Goal: Obtain resource: Download file/media

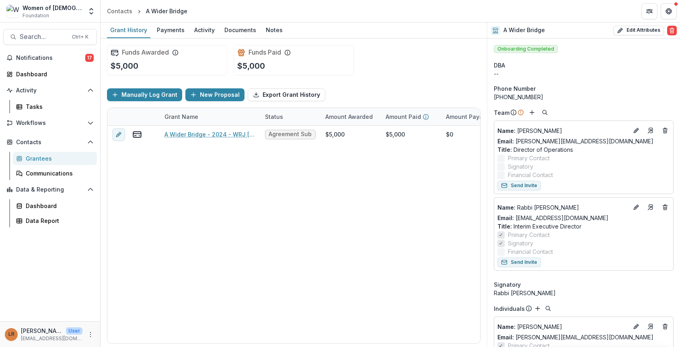
click at [424, 54] on div "Funds Awarded $5,000 Funds Paid $5,000" at bounding box center [293, 60] width 373 height 43
click at [418, 215] on div "A Wider Bridge - 2024 - WRJ [DATE]-[DATE] YES Fund Application Agreement Submit…" at bounding box center [434, 235] width 655 height 218
click at [29, 40] on span "Search..." at bounding box center [43, 37] width 47 height 8
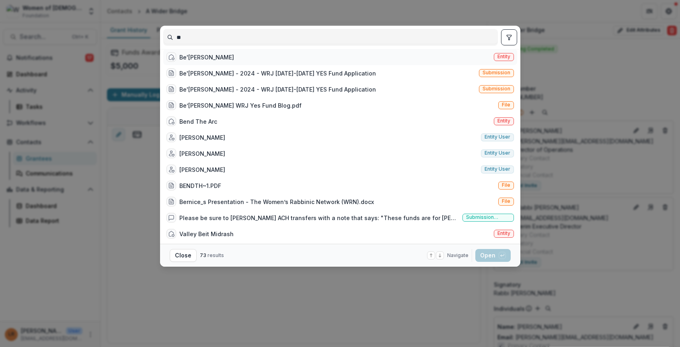
type input "**"
click at [195, 61] on div "Be'[PERSON_NAME]" at bounding box center [206, 57] width 55 height 8
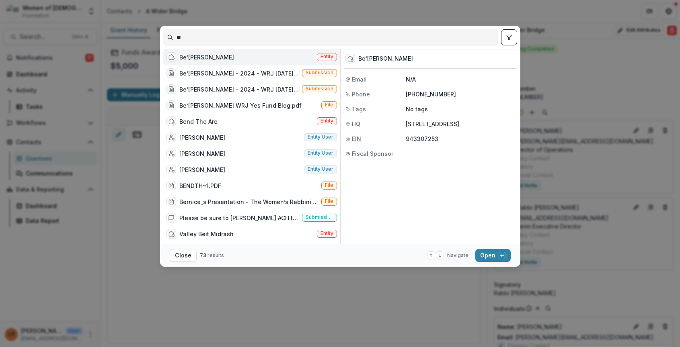
click at [195, 61] on div "Be'[PERSON_NAME]" at bounding box center [206, 57] width 55 height 8
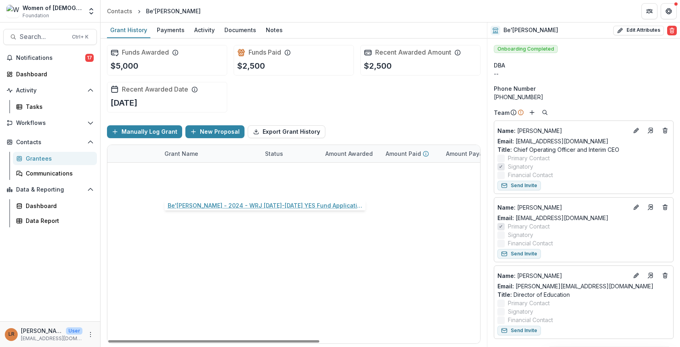
click at [199, 188] on link "Be'[PERSON_NAME] - 2024 - WRJ [DATE]-[DATE] YES Fund Application" at bounding box center [209, 188] width 91 height 8
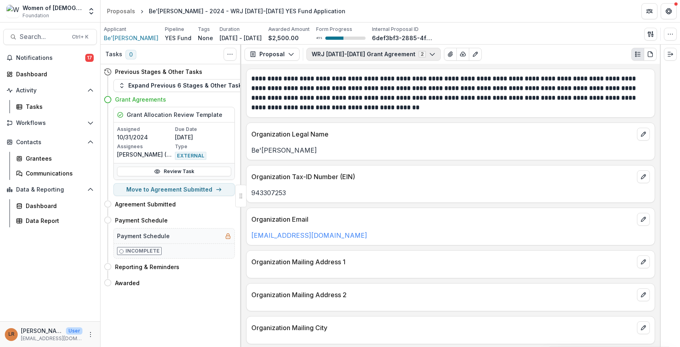
click at [328, 55] on button "WRJ [DATE]-[DATE] Grant Agreement 2" at bounding box center [373, 54] width 134 height 13
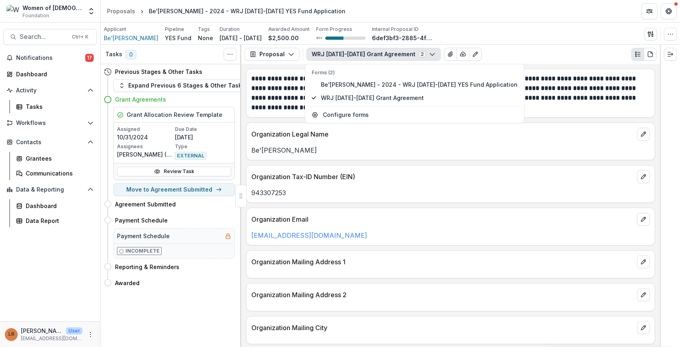
click at [328, 55] on button "WRJ [DATE]-[DATE] Grant Agreement 2" at bounding box center [373, 54] width 134 height 13
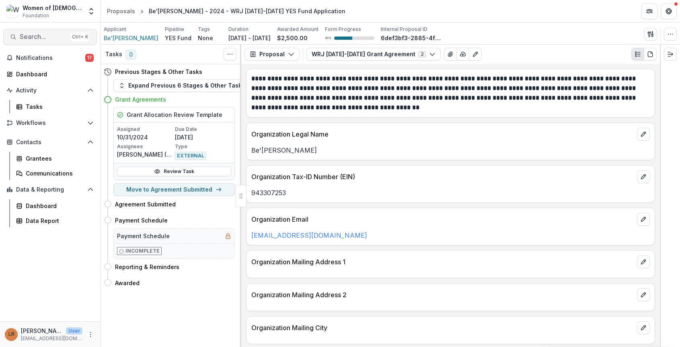
click at [45, 40] on span "Search..." at bounding box center [43, 37] width 47 height 8
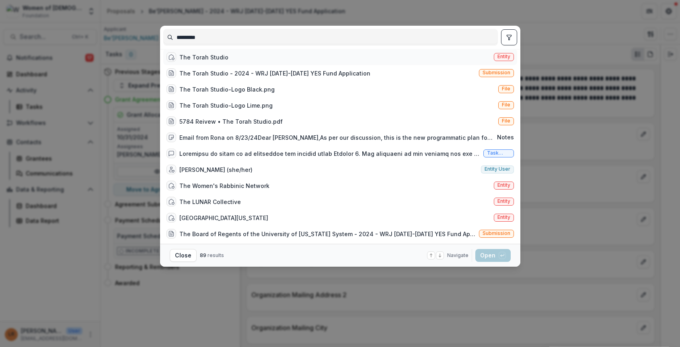
type input "*********"
click at [191, 56] on div "The Torah Studio" at bounding box center [203, 57] width 49 height 8
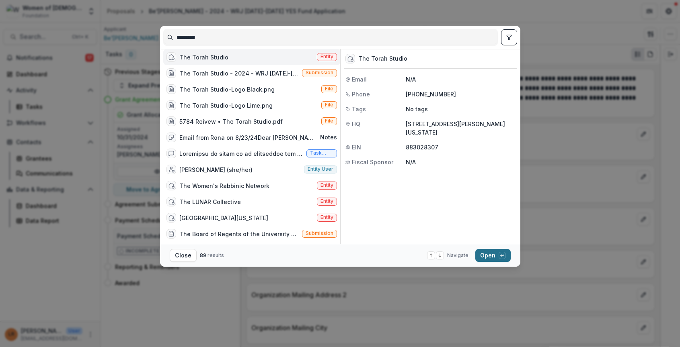
click at [489, 253] on button "Open with enter key" at bounding box center [492, 255] width 35 height 13
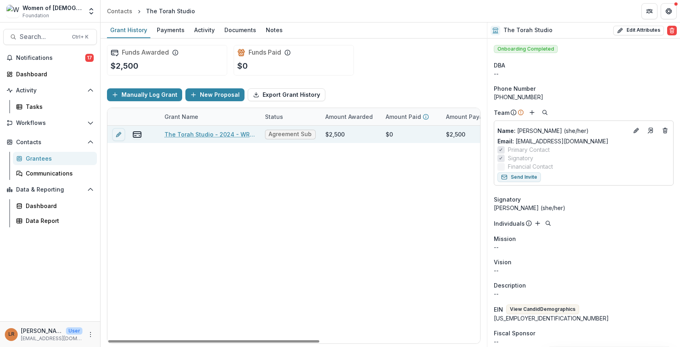
click at [202, 134] on link "The Torah Studio - 2024 - WRJ [DATE]-[DATE] YES Fund Application" at bounding box center [209, 134] width 91 height 8
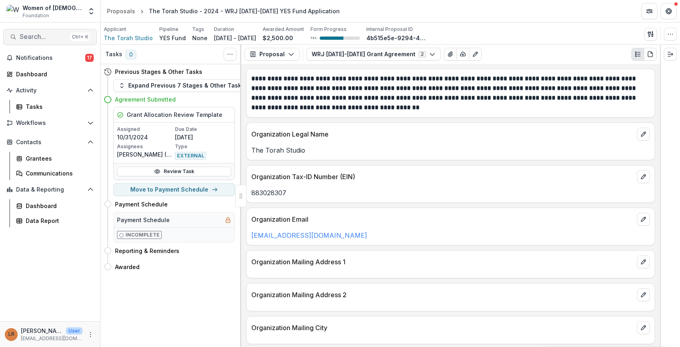
click at [42, 38] on span "Search..." at bounding box center [43, 37] width 47 height 8
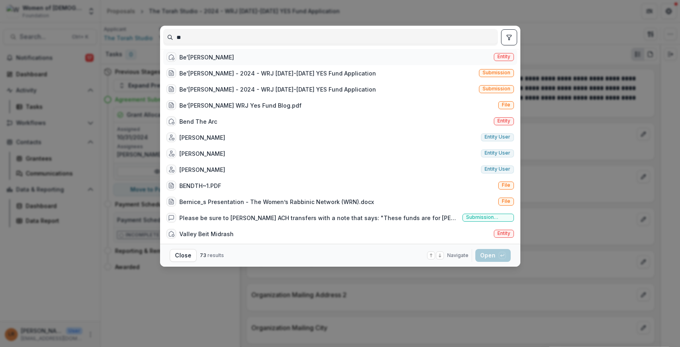
type input "**"
click at [183, 55] on div "Be'[PERSON_NAME] Entity" at bounding box center [340, 57] width 354 height 16
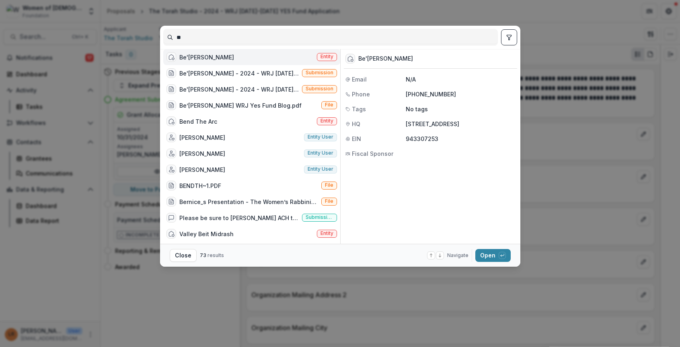
click at [229, 58] on div "Be'[PERSON_NAME] Entity" at bounding box center [251, 57] width 177 height 16
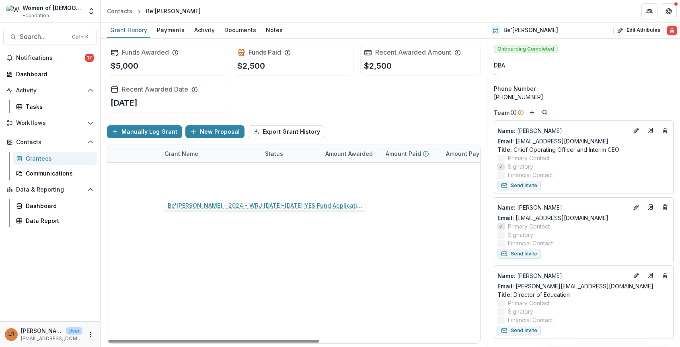
click at [210, 188] on link "Be'[PERSON_NAME] - 2024 - WRJ [DATE]-[DATE] YES Fund Application" at bounding box center [209, 188] width 91 height 8
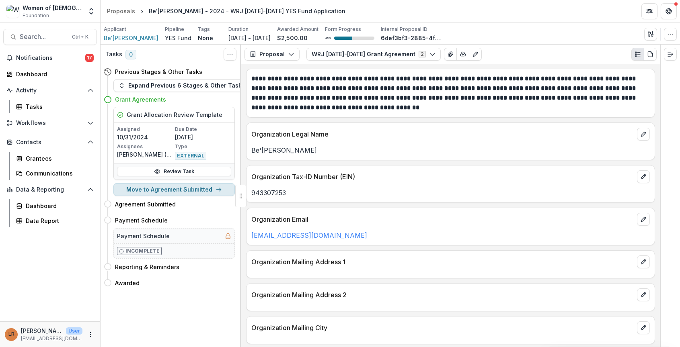
click at [218, 190] on line "button" at bounding box center [218, 190] width 4 height 0
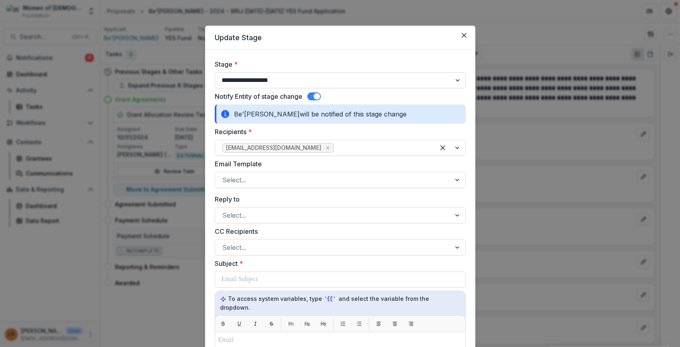
click at [350, 84] on select "**********" at bounding box center [340, 80] width 251 height 16
select select "**********"
click at [215, 72] on select "**********" at bounding box center [340, 80] width 251 height 16
select select "**********"
click at [257, 182] on div at bounding box center [332, 179] width 221 height 11
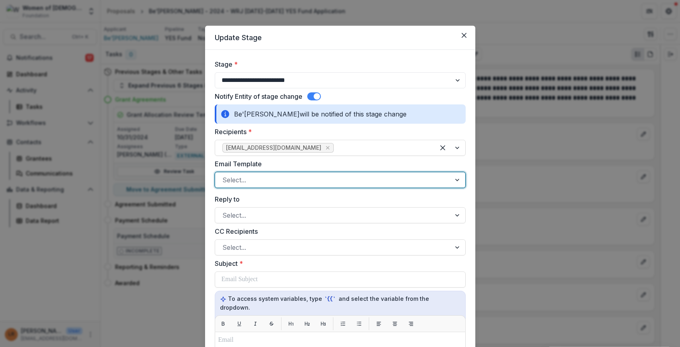
click at [257, 182] on div at bounding box center [332, 179] width 221 height 11
click at [256, 213] on div at bounding box center [332, 215] width 221 height 11
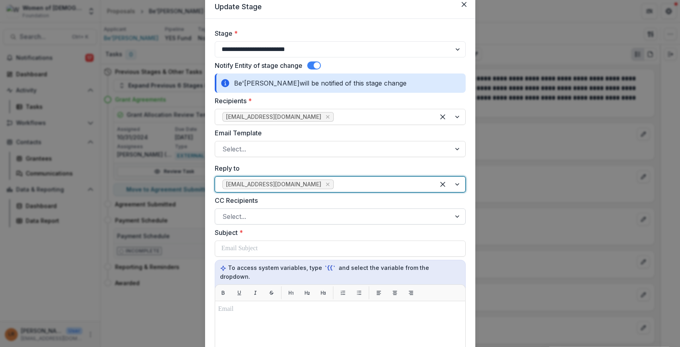
scroll to position [40, 0]
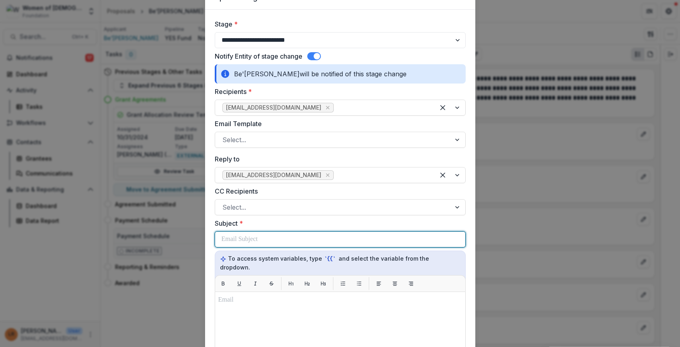
click at [266, 242] on div at bounding box center [339, 239] width 237 height 15
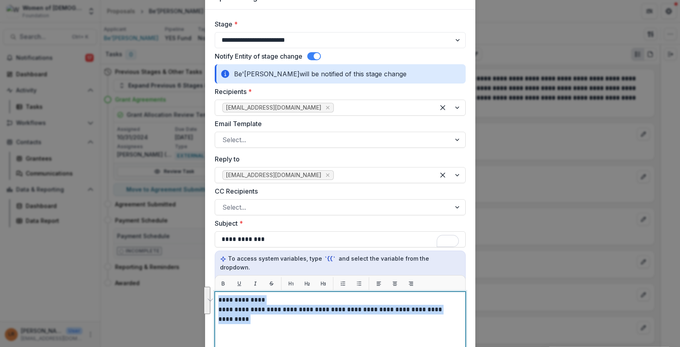
drag, startPoint x: 258, startPoint y: 313, endPoint x: 214, endPoint y: 287, distance: 51.6
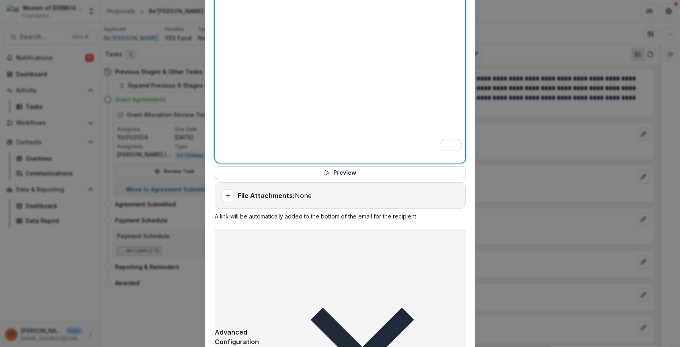
scroll to position [372, 0]
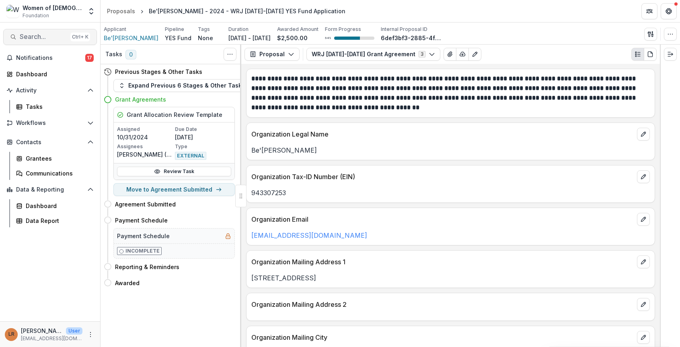
click at [48, 36] on span "Search..." at bounding box center [43, 37] width 47 height 8
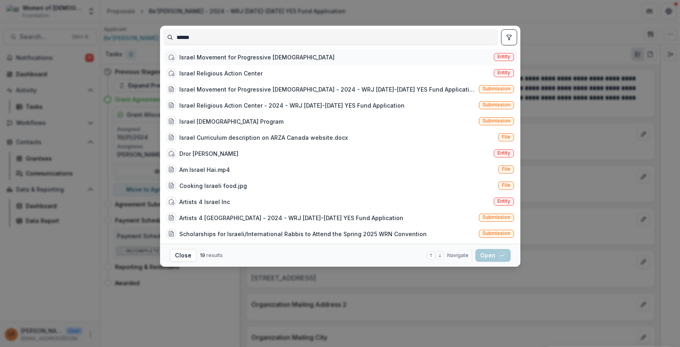
type input "******"
click at [185, 62] on div "Israel Movement for Progressive [DEMOGRAPHIC_DATA]" at bounding box center [250, 57] width 168 height 10
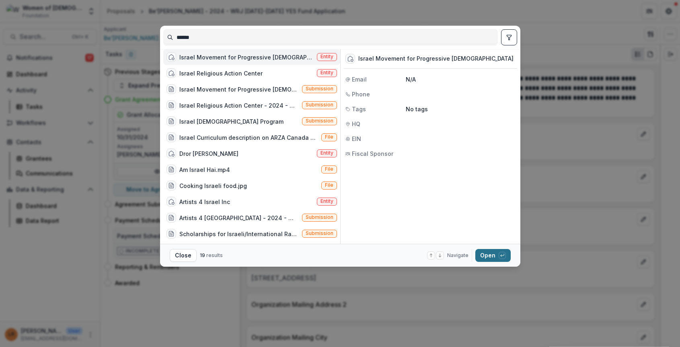
click at [490, 255] on button "Open with enter key" at bounding box center [492, 255] width 35 height 13
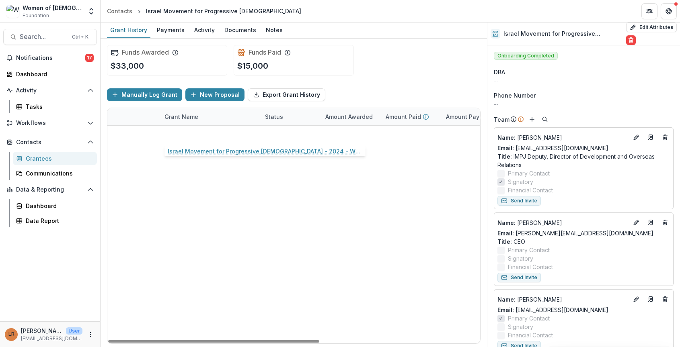
click at [199, 135] on link "Israel Movement for Progressive [DEMOGRAPHIC_DATA] - 2024 - WRJ [DATE]-[DATE] Y…" at bounding box center [209, 134] width 91 height 8
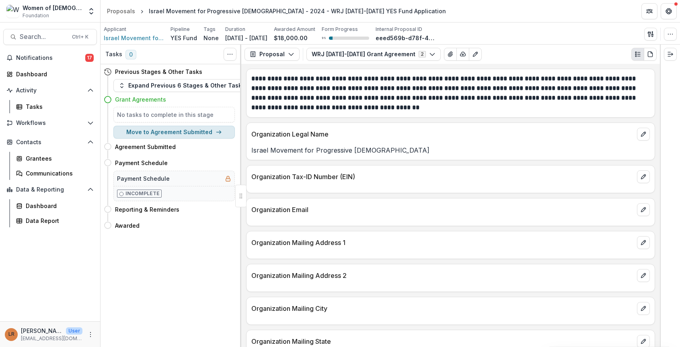
click at [166, 133] on button "Move to Agreement Submitted" at bounding box center [173, 132] width 121 height 13
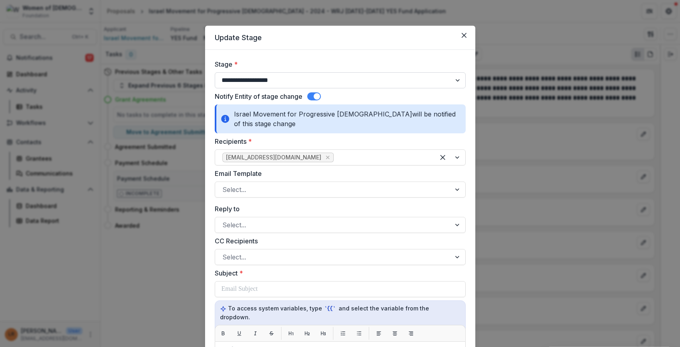
click at [255, 82] on select "**********" at bounding box center [340, 80] width 251 height 16
select select "**********"
click at [215, 72] on select "**********" at bounding box center [340, 80] width 251 height 16
select select "**********"
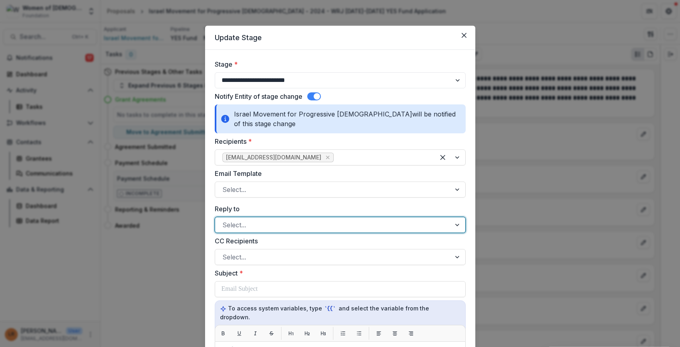
click at [244, 227] on div at bounding box center [332, 224] width 221 height 11
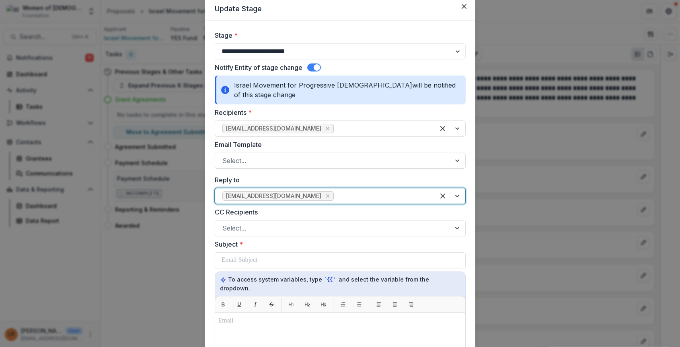
scroll to position [40, 0]
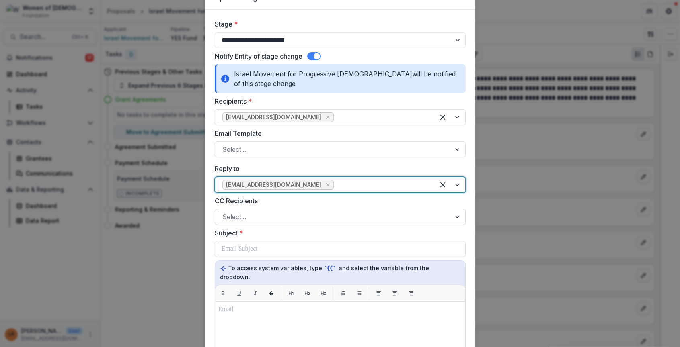
click at [240, 217] on div at bounding box center [332, 216] width 221 height 11
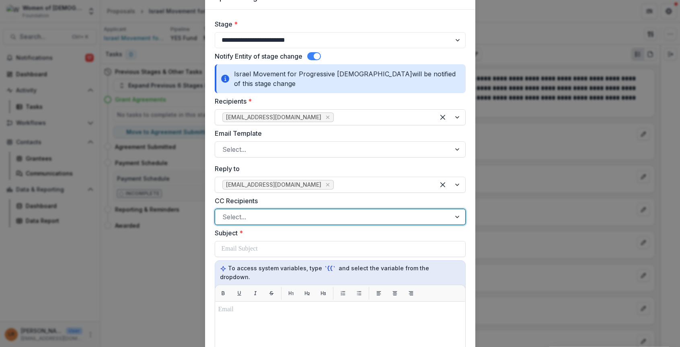
click at [240, 213] on div at bounding box center [332, 216] width 221 height 11
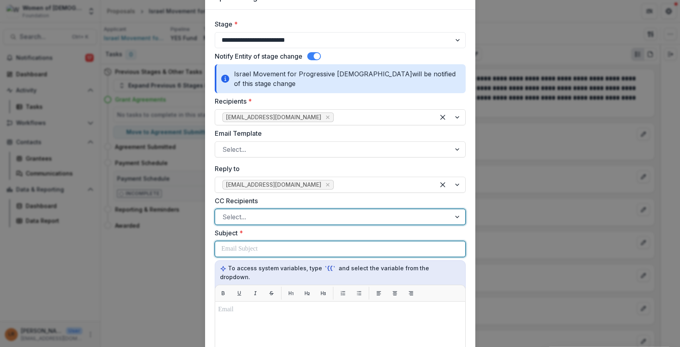
click at [232, 248] on p at bounding box center [239, 249] width 36 height 10
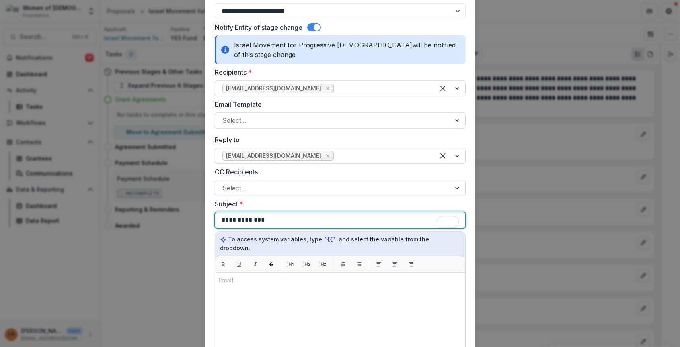
scroll to position [80, 0]
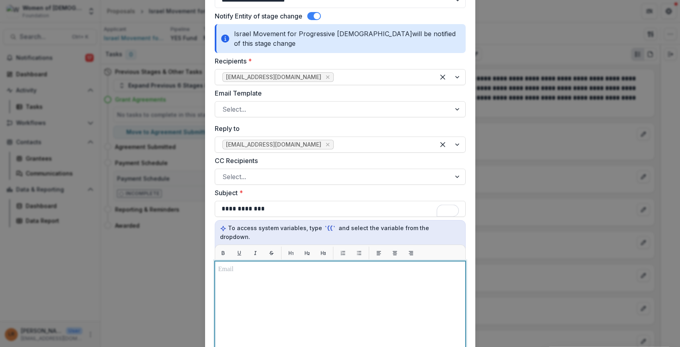
click at [251, 265] on p at bounding box center [340, 270] width 244 height 10
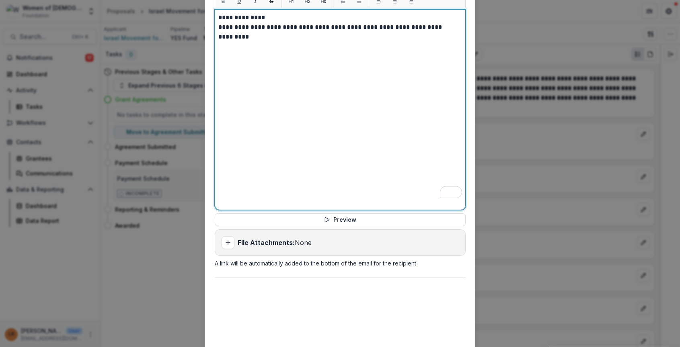
scroll to position [362, 0]
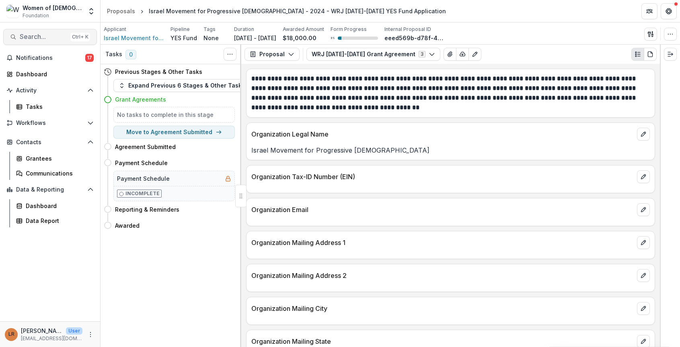
click at [47, 37] on span "Search..." at bounding box center [43, 37] width 47 height 8
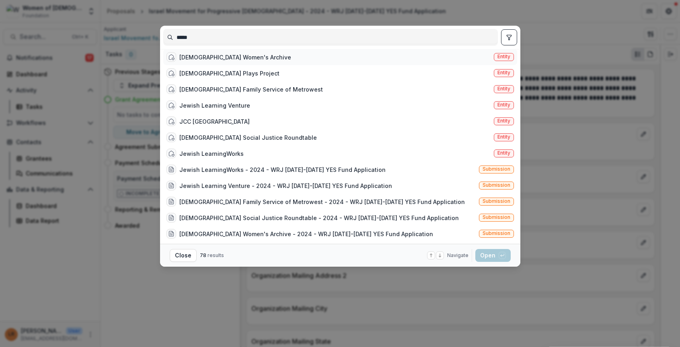
type input "*****"
click at [207, 61] on div "[DEMOGRAPHIC_DATA] Women's Archive" at bounding box center [235, 57] width 112 height 8
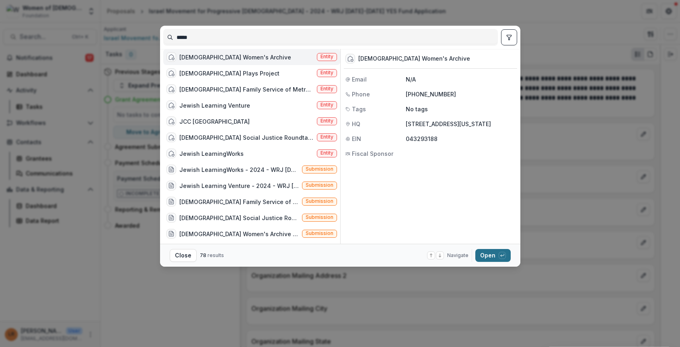
click at [487, 255] on button "Open with enter key" at bounding box center [492, 255] width 35 height 13
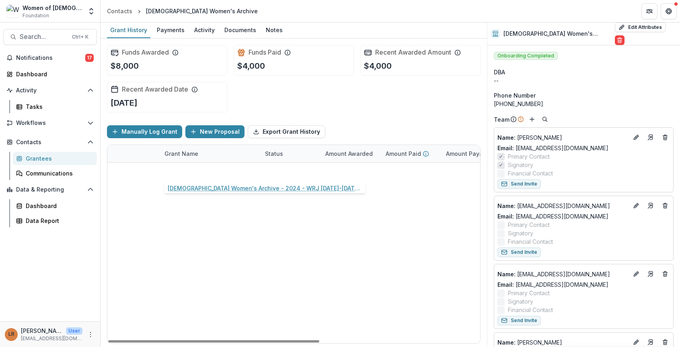
click at [183, 172] on link "[DEMOGRAPHIC_DATA] Women's Archive - 2024 - WRJ [DATE]-[DATE] YES Fund Applicat…" at bounding box center [209, 171] width 91 height 8
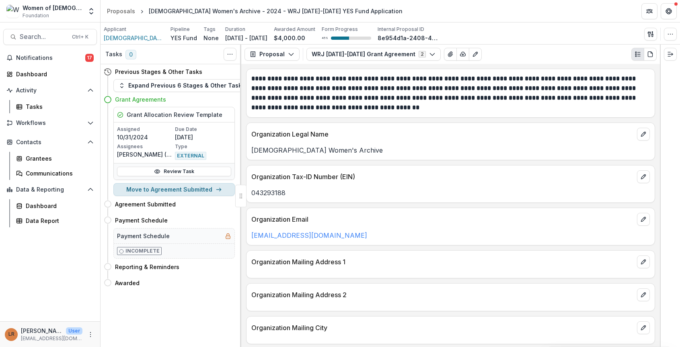
click at [220, 190] on icon "button" at bounding box center [218, 189] width 6 height 6
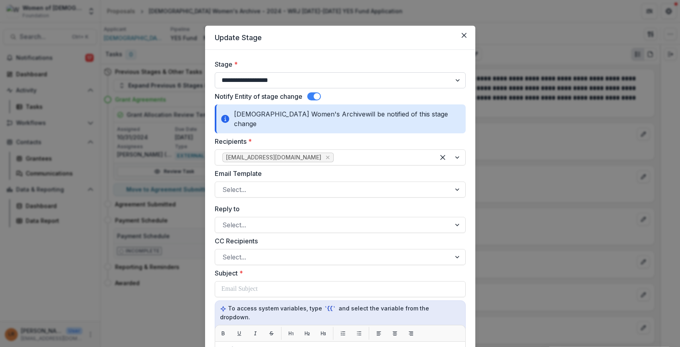
click at [277, 82] on select "**********" at bounding box center [340, 80] width 251 height 16
select select "**********"
click at [215, 72] on select "**********" at bounding box center [340, 80] width 251 height 16
select select "**********"
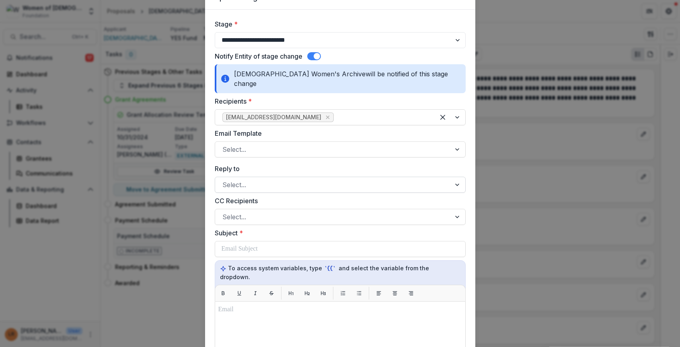
click at [232, 179] on div at bounding box center [332, 184] width 221 height 11
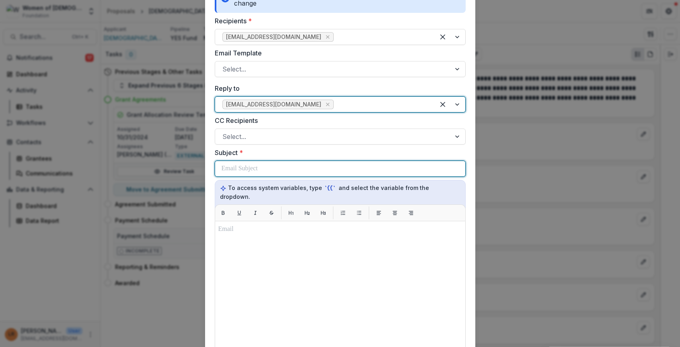
click at [228, 164] on p at bounding box center [239, 169] width 36 height 10
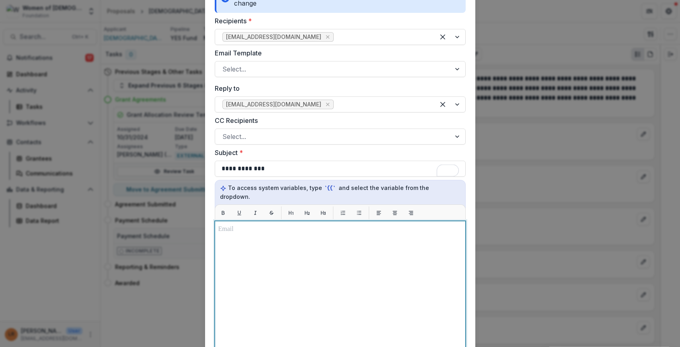
click at [254, 233] on div at bounding box center [340, 322] width 244 height 194
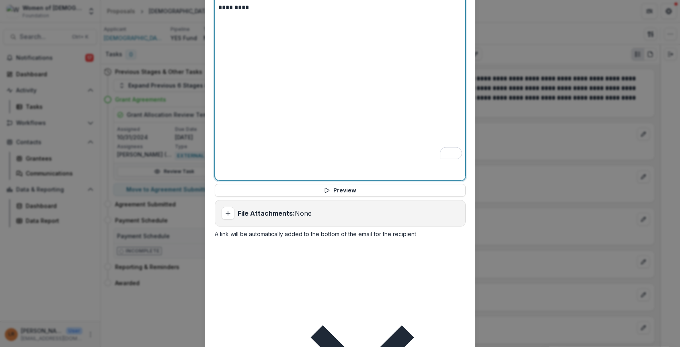
scroll to position [372, 0]
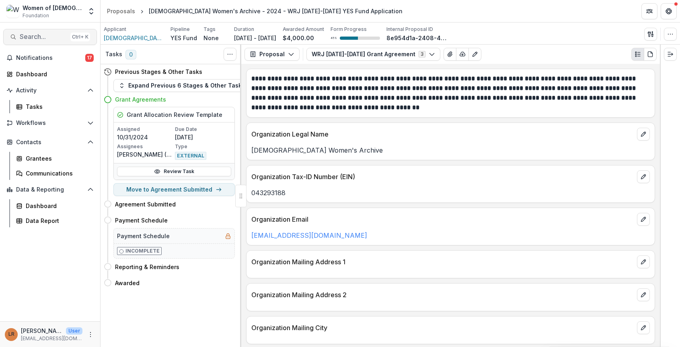
click at [37, 39] on span "Search..." at bounding box center [43, 37] width 47 height 8
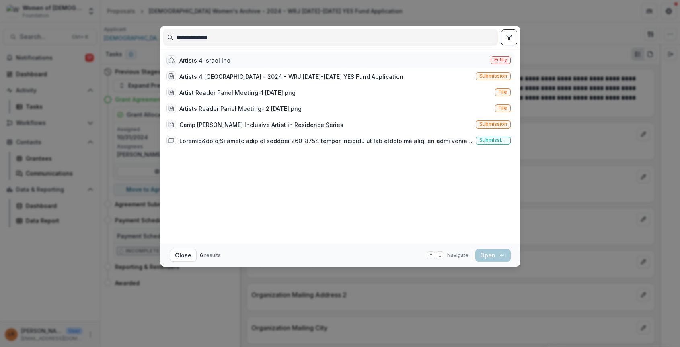
type input "**********"
click at [201, 59] on div "Artists 4 Israel Inc" at bounding box center [204, 60] width 51 height 8
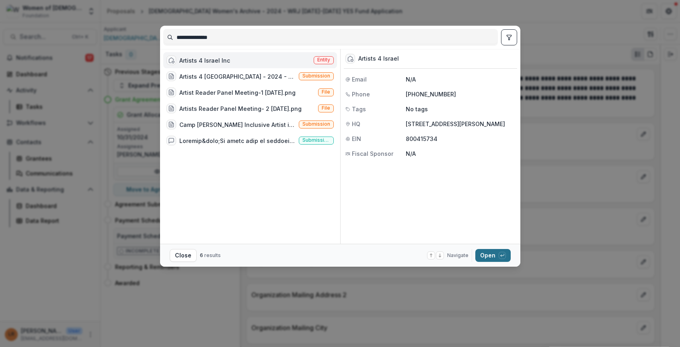
click at [487, 257] on button "Open with enter key" at bounding box center [492, 255] width 35 height 13
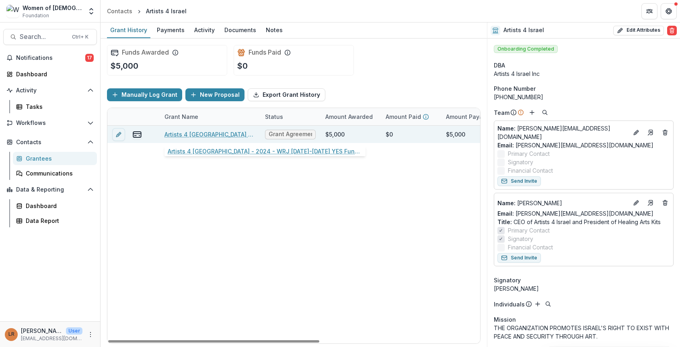
click at [191, 135] on link "Artists 4 [GEOGRAPHIC_DATA] - 2024 - WRJ [DATE]-[DATE] YES Fund Application" at bounding box center [209, 134] width 91 height 8
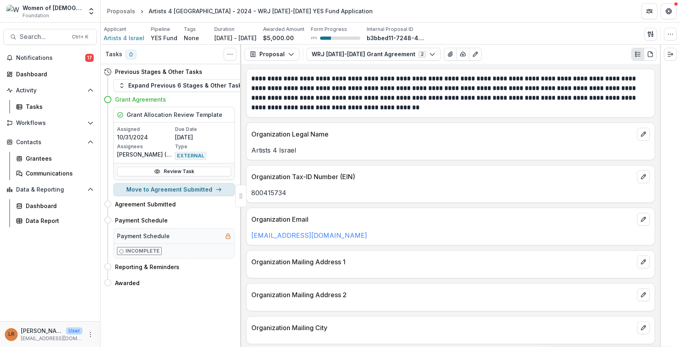
click at [224, 187] on button "Move to Agreement Submitted" at bounding box center [173, 189] width 121 height 13
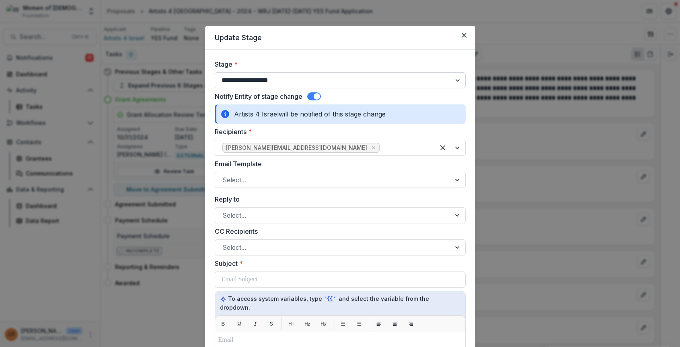
click at [252, 78] on select "**********" at bounding box center [340, 80] width 251 height 16
select select "**********"
click at [215, 72] on select "**********" at bounding box center [340, 80] width 251 height 16
select select "**********"
click at [245, 215] on div at bounding box center [332, 215] width 221 height 11
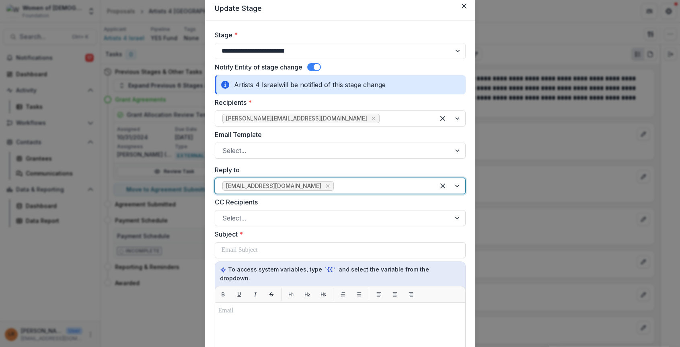
scroll to position [40, 0]
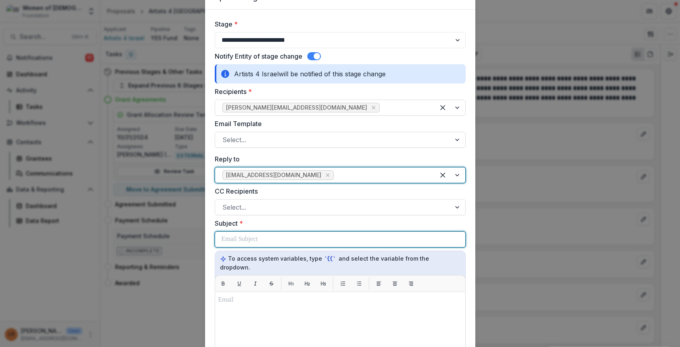
click at [250, 241] on p at bounding box center [239, 240] width 36 height 10
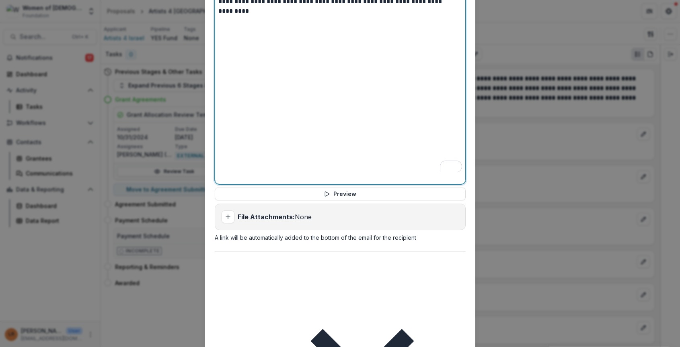
scroll to position [372, 0]
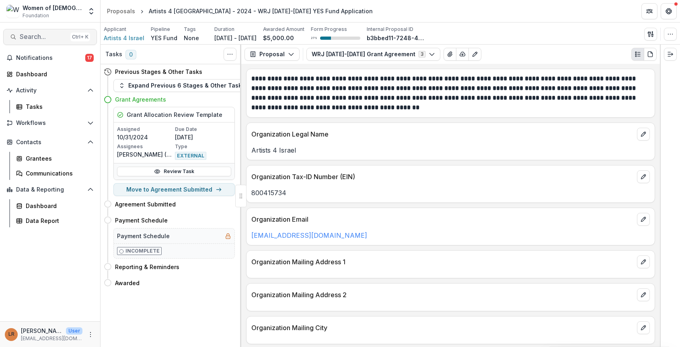
click at [41, 37] on span "Search..." at bounding box center [43, 37] width 47 height 8
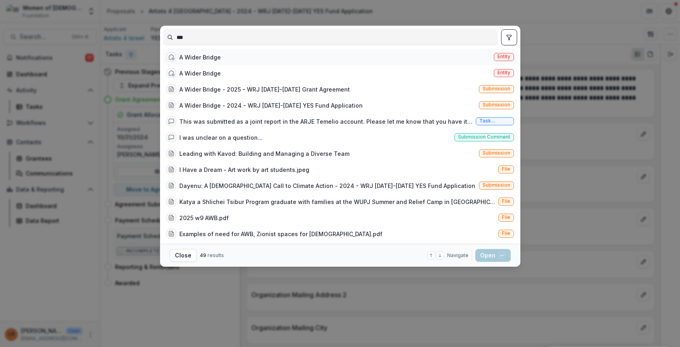
type input "***"
click at [187, 61] on div "A Wider Bridge" at bounding box center [199, 57] width 41 height 8
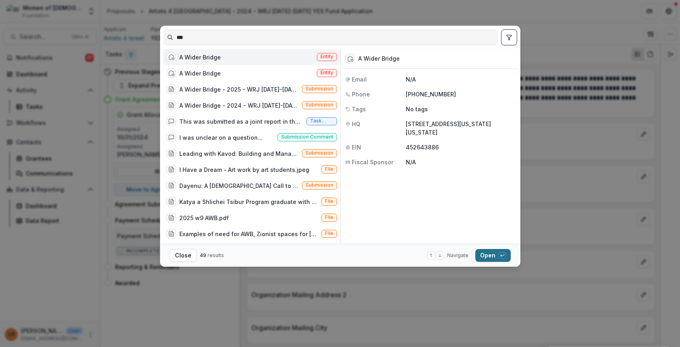
click at [489, 254] on button "Open with enter key" at bounding box center [492, 255] width 35 height 13
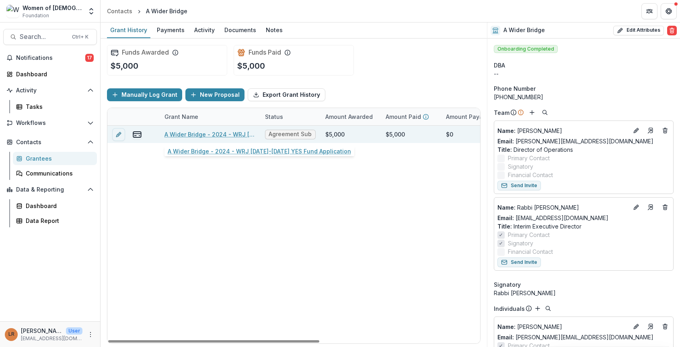
click at [198, 135] on link "A Wider Bridge - 2024 - WRJ [DATE]-[DATE] YES Fund Application" at bounding box center [209, 134] width 91 height 8
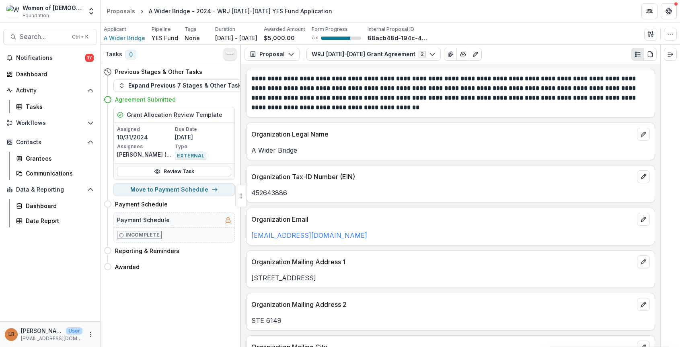
click at [231, 54] on icon "Toggle View Cancelled Tasks" at bounding box center [230, 54] width 6 height 6
click at [226, 191] on button "Move to Payment Schedule" at bounding box center [173, 189] width 121 height 13
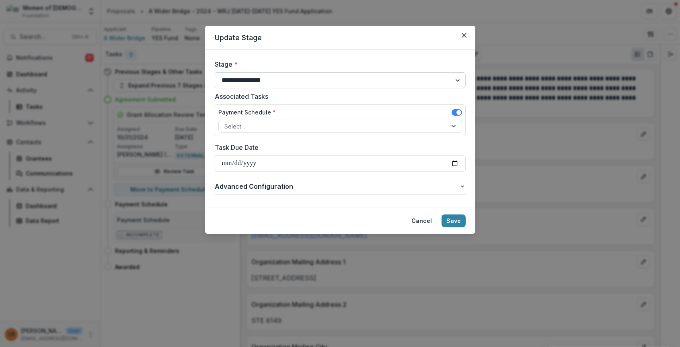
click at [250, 77] on select "**********" at bounding box center [340, 80] width 251 height 16
select select "**********"
click at [215, 72] on select "**********" at bounding box center [340, 80] width 251 height 16
select select "**********"
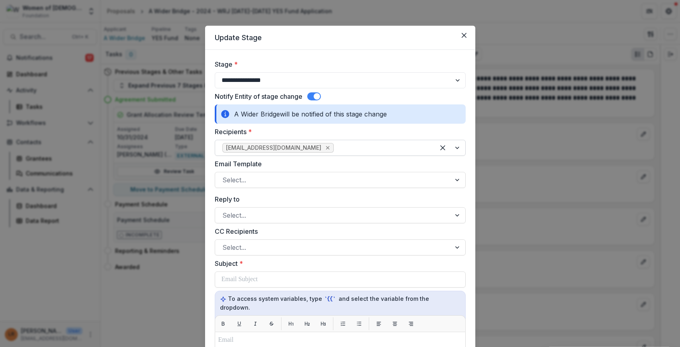
click at [324, 148] on icon "Remove rabbieger@awiderbridge.org" at bounding box center [327, 148] width 6 height 6
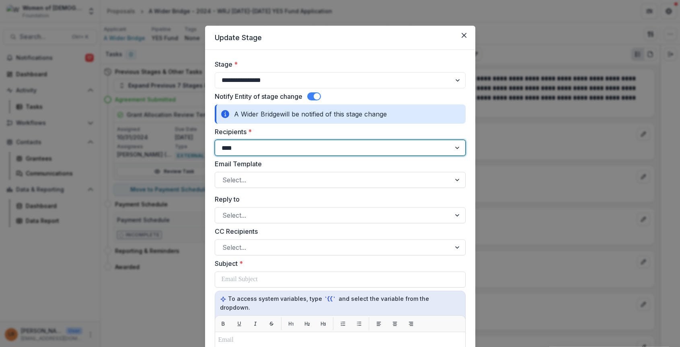
type input "*****"
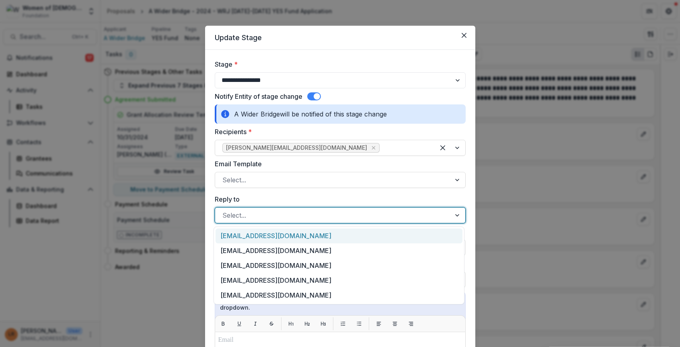
click at [260, 216] on div at bounding box center [332, 215] width 221 height 11
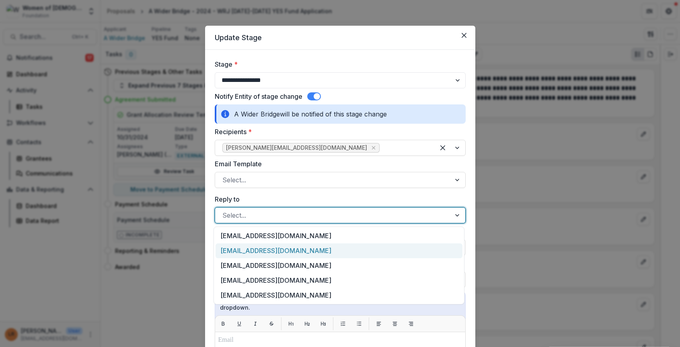
click at [260, 249] on div "[EMAIL_ADDRESS][DOMAIN_NAME]" at bounding box center [338, 251] width 247 height 15
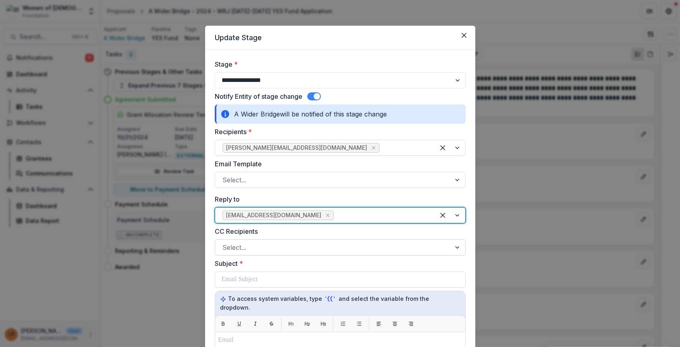
scroll to position [80, 0]
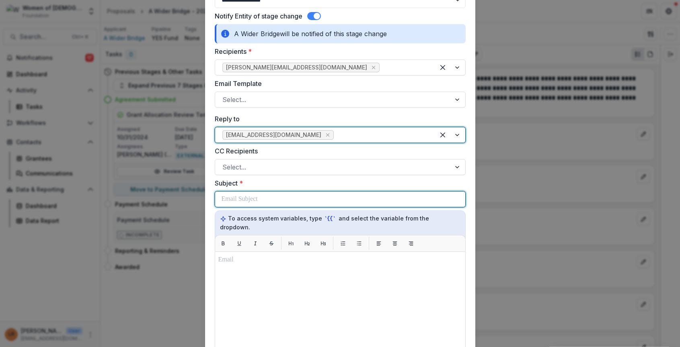
click at [240, 201] on p at bounding box center [239, 200] width 36 height 10
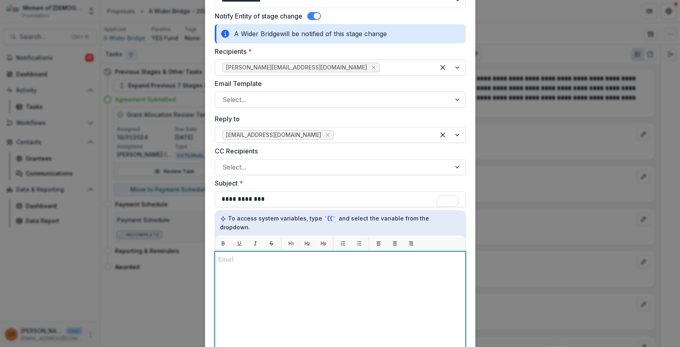
click at [235, 266] on div at bounding box center [340, 352] width 244 height 194
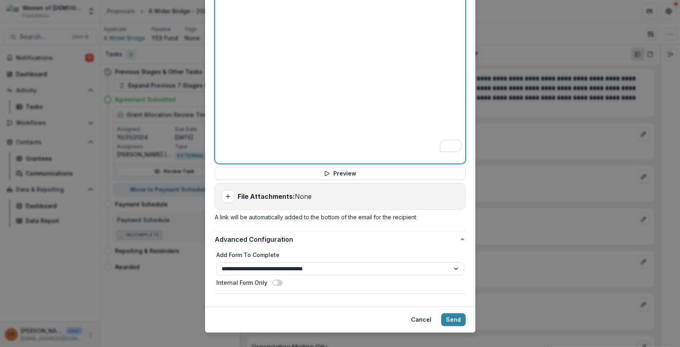
scroll to position [372, 0]
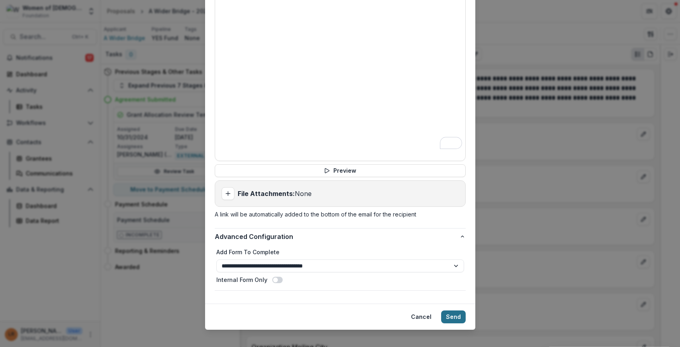
click at [456, 311] on button "Send" at bounding box center [453, 317] width 25 height 13
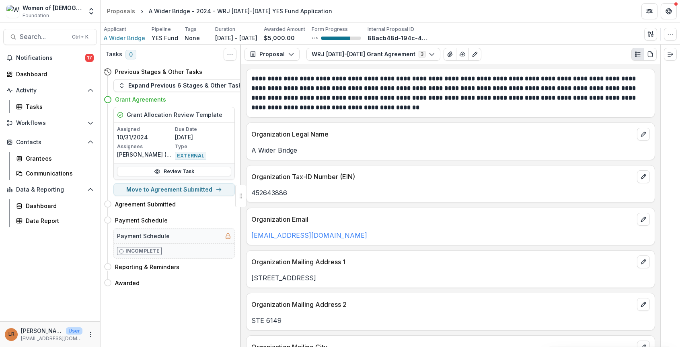
drag, startPoint x: 508, startPoint y: 30, endPoint x: 504, endPoint y: 31, distance: 4.6
click at [508, 31] on div "Applicant A Wider Bridge Pipeline YES Fund Tags None All tags Duration Jul 1, 2…" at bounding box center [390, 34] width 573 height 16
click at [23, 37] on span "Search..." at bounding box center [43, 37] width 47 height 8
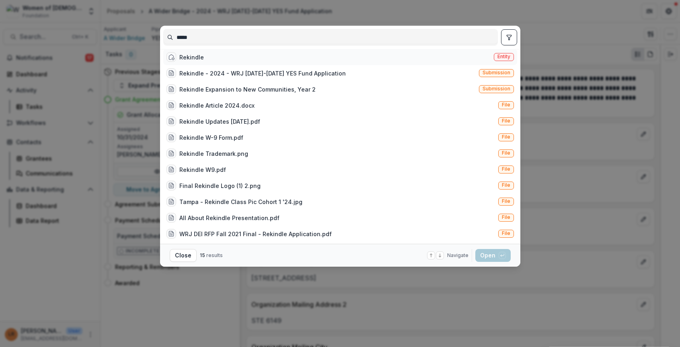
type input "*****"
click at [197, 61] on div "Rekindle" at bounding box center [191, 57] width 25 height 8
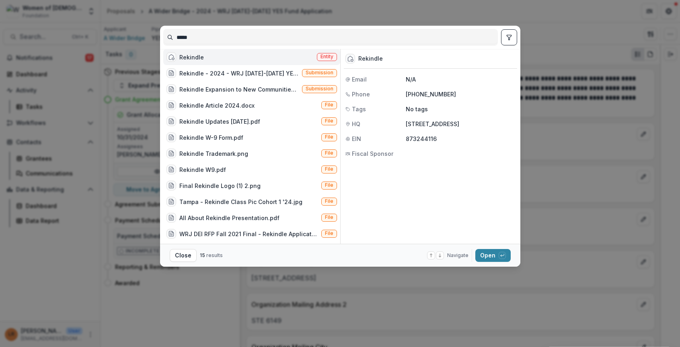
click at [200, 61] on div "Rekindle" at bounding box center [191, 57] width 25 height 8
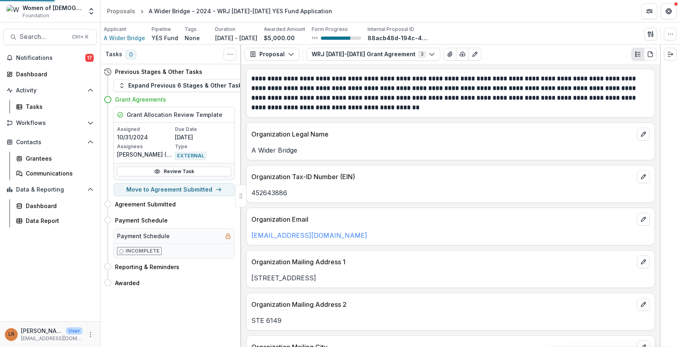
click at [200, 62] on div "Rekindle" at bounding box center [198, 61] width 23 height 8
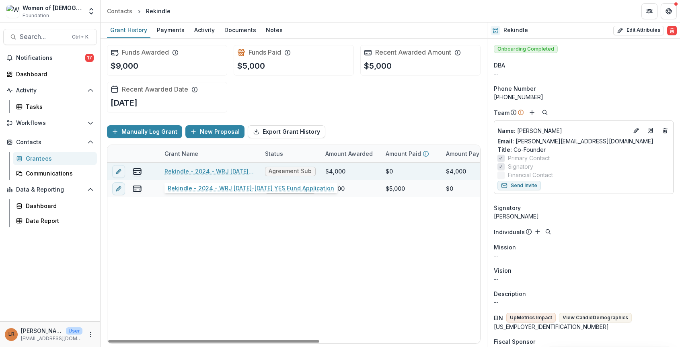
click at [189, 170] on link "Rekindle - 2024 - WRJ 2025-2026 YES Fund Application" at bounding box center [209, 171] width 91 height 8
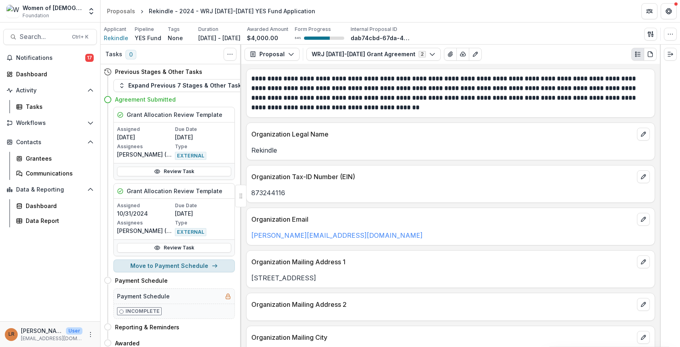
click at [218, 263] on button "Move to Payment Schedule" at bounding box center [173, 266] width 121 height 13
select select "**********"
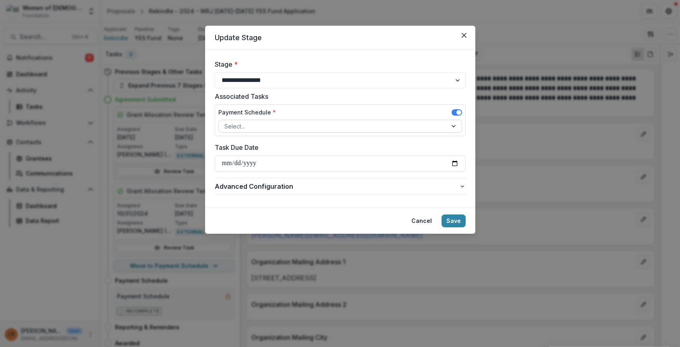
click at [271, 125] on div at bounding box center [332, 126] width 217 height 10
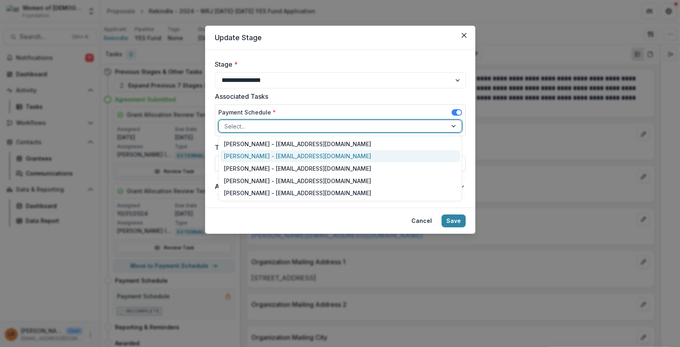
click at [267, 157] on div "Lizzie Rosenblum - lrosenblum@wrj.org" at bounding box center [340, 156] width 240 height 12
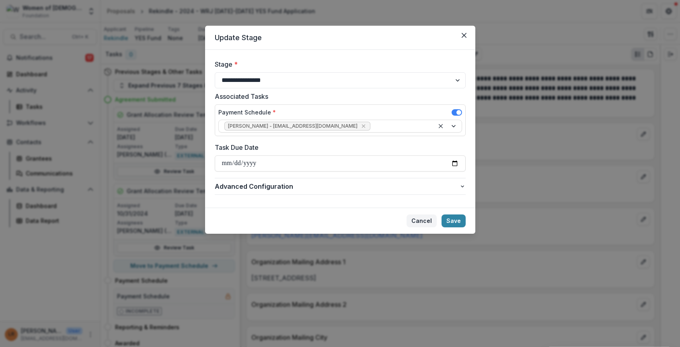
click at [416, 222] on button "Cancel" at bounding box center [421, 221] width 30 height 13
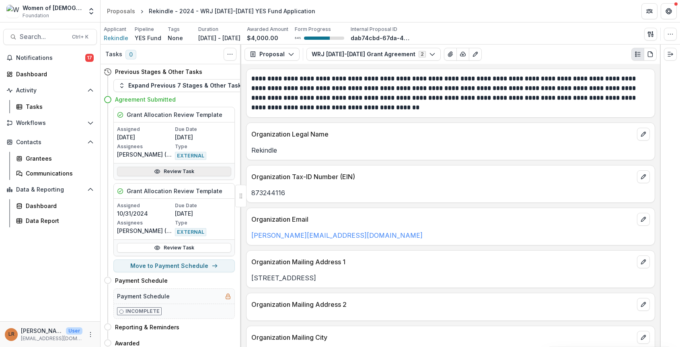
click at [181, 173] on link "Review Task" at bounding box center [174, 172] width 114 height 10
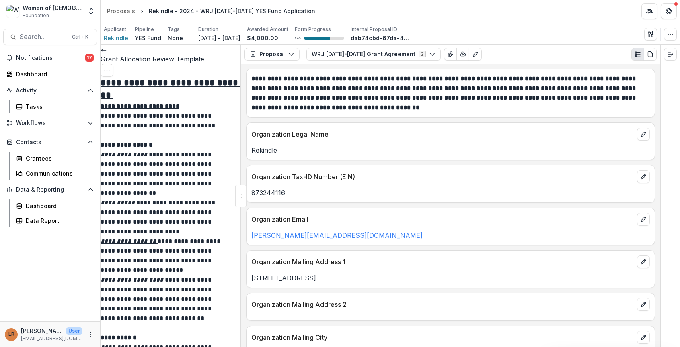
click at [107, 49] on link at bounding box center [103, 49] width 6 height 8
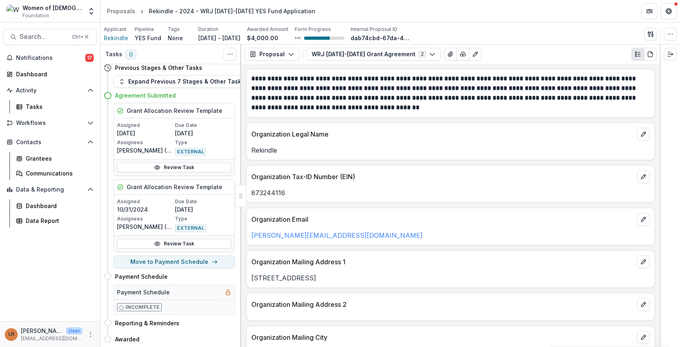
scroll to position [10, 0]
click at [182, 300] on div "Incomplete" at bounding box center [174, 307] width 121 height 15
click at [172, 256] on button "Move to Payment Schedule" at bounding box center [173, 262] width 121 height 13
select select "**********"
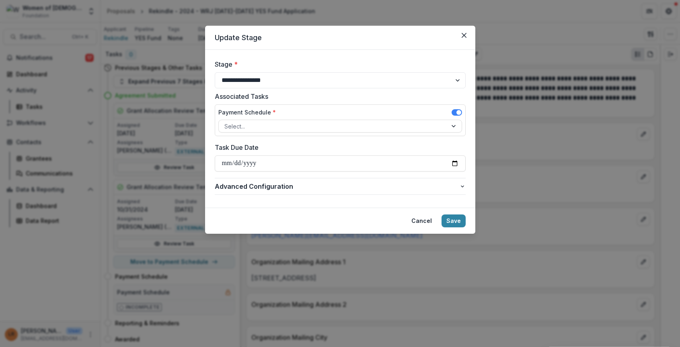
click at [455, 110] on span at bounding box center [456, 112] width 10 height 6
click at [265, 83] on select "**********" at bounding box center [340, 80] width 251 height 16
click at [215, 72] on select "**********" at bounding box center [340, 80] width 251 height 16
click at [453, 221] on button "Save" at bounding box center [453, 221] width 24 height 13
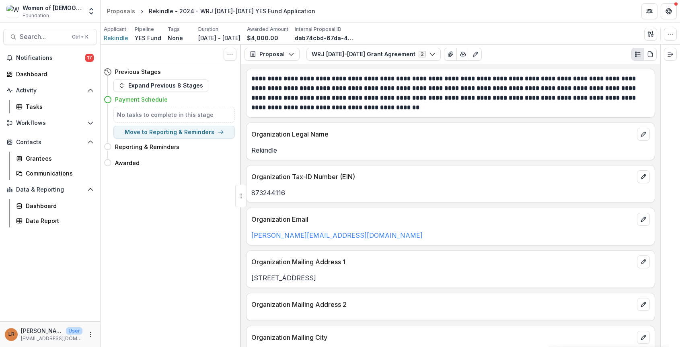
scroll to position [0, 0]
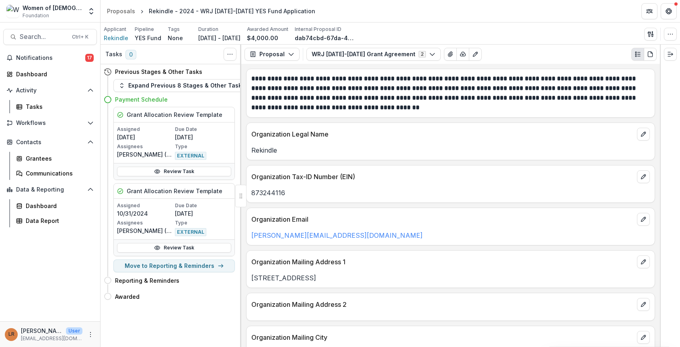
click at [107, 101] on icon at bounding box center [108, 100] width 8 height 8
click at [143, 100] on h4 "Payment Schedule" at bounding box center [141, 99] width 53 height 8
click at [139, 118] on h5 "Grant Allocation Review Template" at bounding box center [175, 115] width 96 height 8
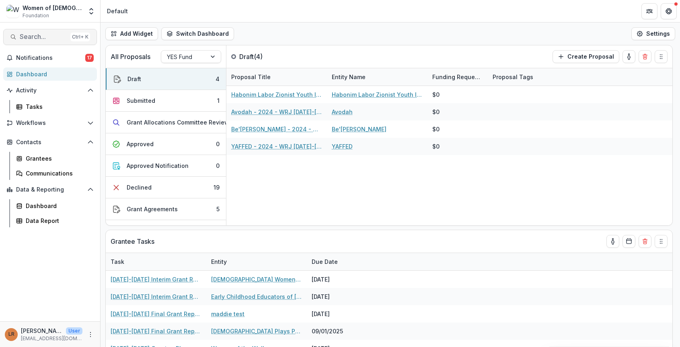
click at [42, 35] on span "Search..." at bounding box center [43, 37] width 47 height 8
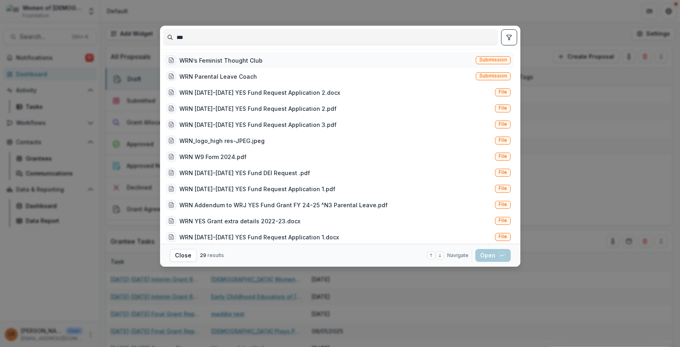
type input "***"
click at [224, 57] on div "WRN’s Feminist Thought Club" at bounding box center [220, 60] width 83 height 8
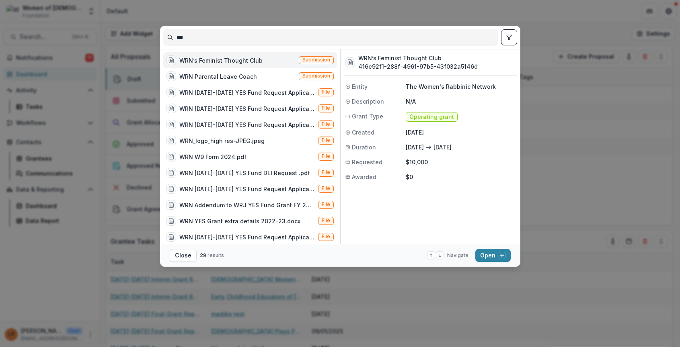
click at [224, 57] on div "WRN’s Feminist Thought Club" at bounding box center [220, 60] width 83 height 8
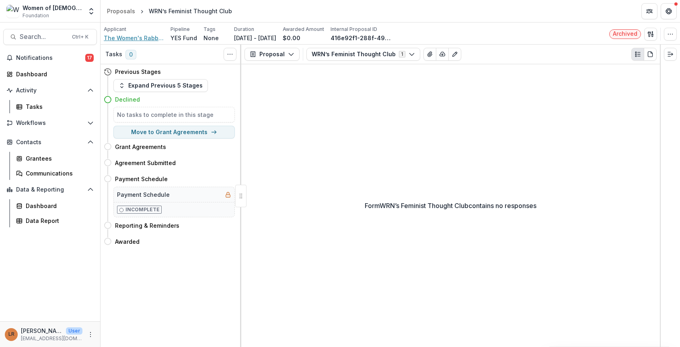
click at [147, 36] on span "The Women's Rabbinic Network" at bounding box center [134, 38] width 60 height 8
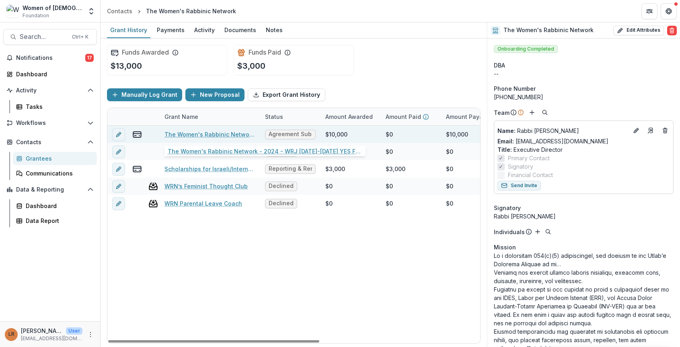
click at [208, 135] on link "The Women's Rabbinic Network - 2024 - WRJ [DATE]-[DATE] YES Fund Application" at bounding box center [209, 134] width 91 height 8
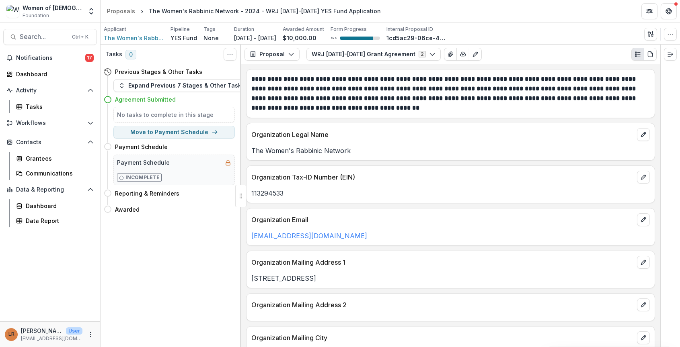
drag, startPoint x: 510, startPoint y: 9, endPoint x: 498, endPoint y: 15, distance: 12.8
click at [510, 9] on header "Proposals The Women's Rabbinic Network - 2024 - WRJ 2025-2026 YES Fund Applicat…" at bounding box center [389, 11] width 579 height 22
click at [516, 5] on header "Proposals The Women's Rabbinic Network - 2024 - WRJ 2025-2026 YES Fund Applicat…" at bounding box center [389, 11] width 579 height 22
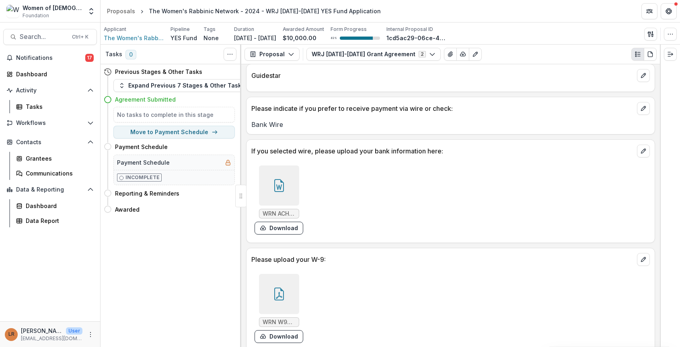
scroll to position [683, 0]
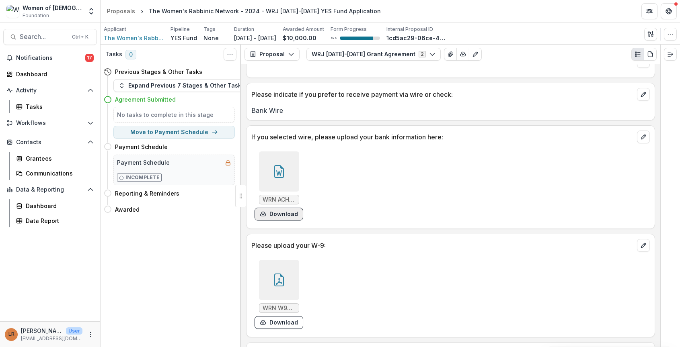
click at [266, 215] on button "Download" at bounding box center [278, 214] width 49 height 13
click at [276, 321] on button "Download" at bounding box center [278, 322] width 49 height 13
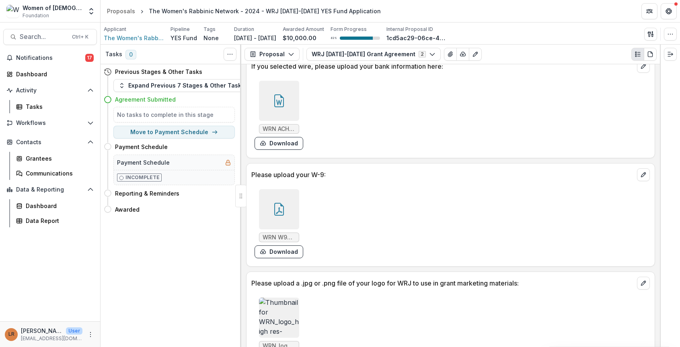
scroll to position [643, 0]
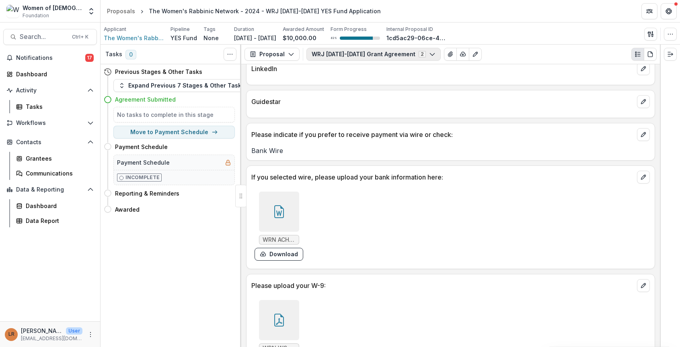
click at [334, 53] on button "WRJ [DATE]-[DATE] Grant Agreement 2" at bounding box center [373, 54] width 134 height 13
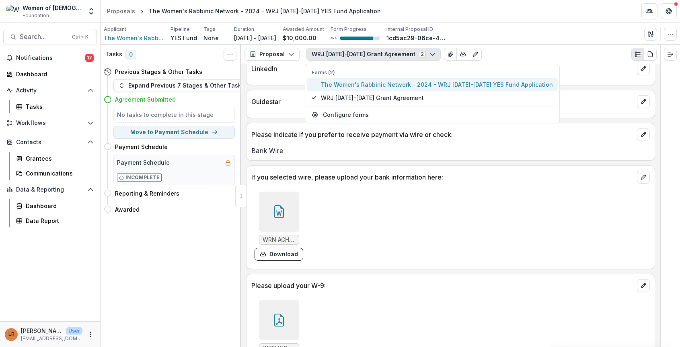
click at [334, 84] on span "The Women's Rabbinic Network - 2024 - WRJ [DATE]-[DATE] YES Fund Application" at bounding box center [437, 84] width 232 height 8
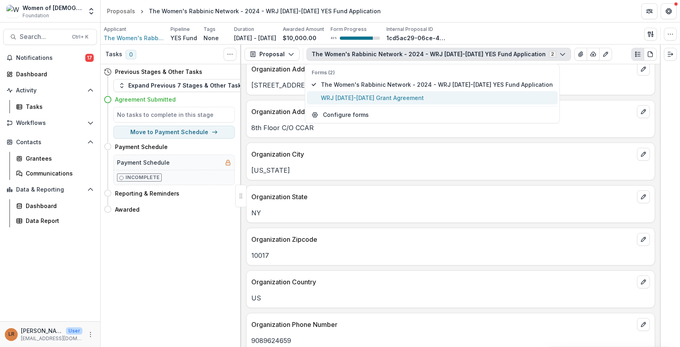
scroll to position [1211, 0]
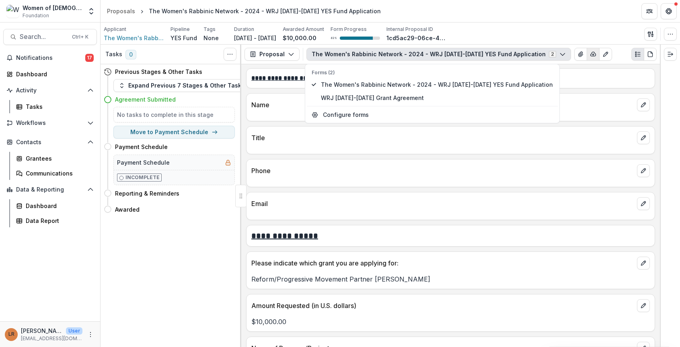
click at [593, 55] on line "button" at bounding box center [593, 54] width 0 height 2
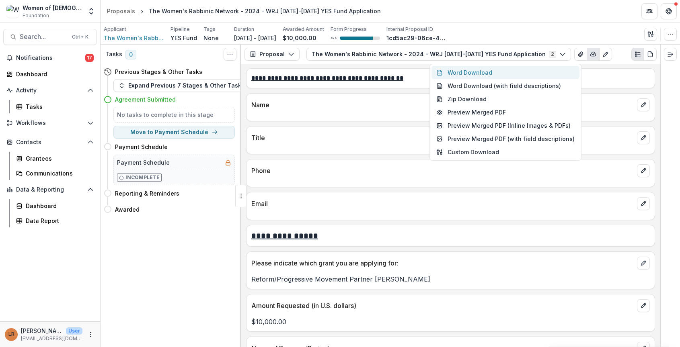
click at [535, 68] on button "Word Download" at bounding box center [505, 72] width 148 height 13
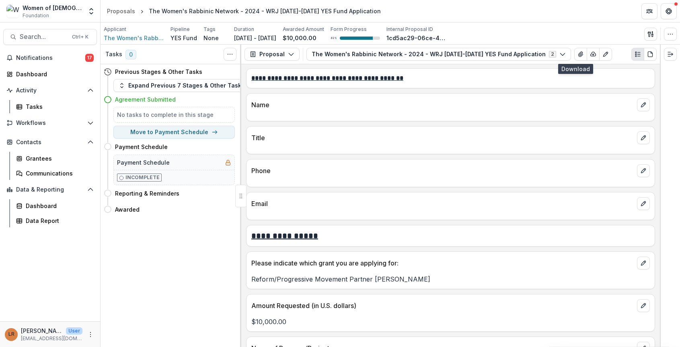
drag, startPoint x: 456, startPoint y: 13, endPoint x: 436, endPoint y: 13, distance: 20.1
click at [456, 13] on header "Proposals The Women's Rabbinic Network - 2024 - WRJ 2025-2026 YES Fund Applicat…" at bounding box center [389, 11] width 579 height 22
click at [391, 178] on div at bounding box center [450, 179] width 408 height 5
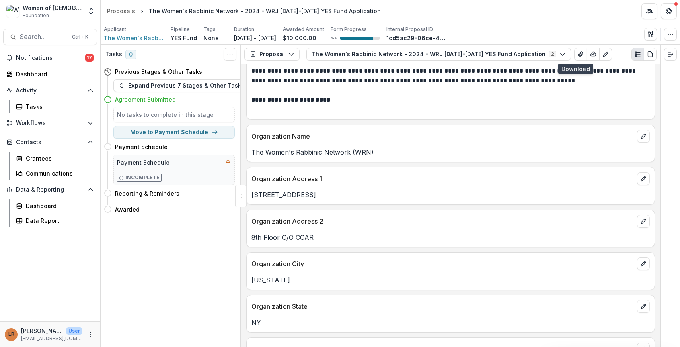
scroll to position [528, 0]
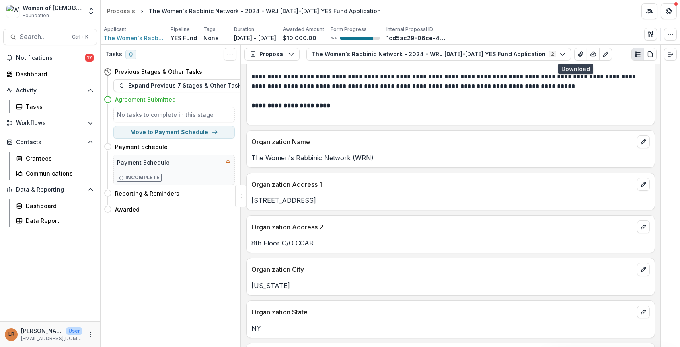
click at [416, 250] on div "Organization Address 2 8th Floor C/O CCAR" at bounding box center [450, 234] width 409 height 38
click at [512, 240] on p "8th Floor C/O CCAR" at bounding box center [450, 243] width 398 height 10
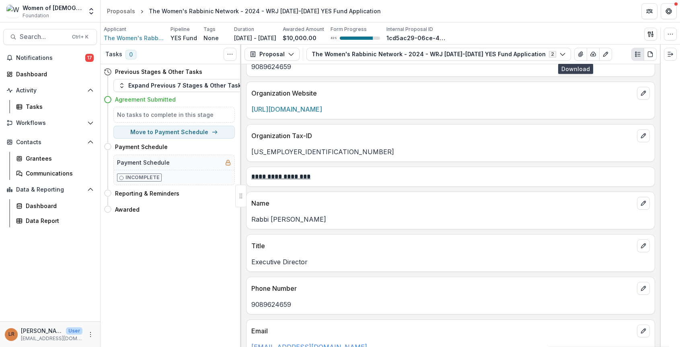
scroll to position [930, 0]
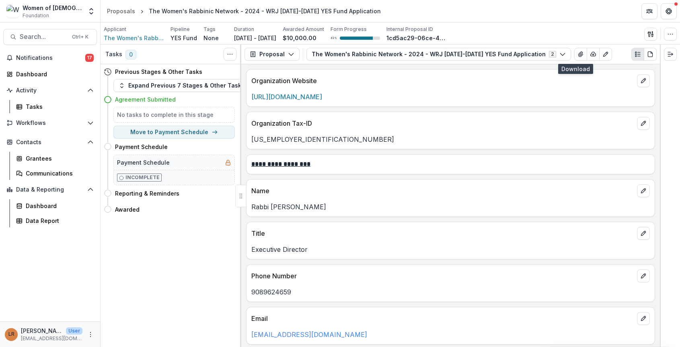
click at [328, 211] on p "Rabbi Mary L. Zamore" at bounding box center [450, 207] width 398 height 10
drag, startPoint x: 321, startPoint y: 206, endPoint x: 248, endPoint y: 208, distance: 73.6
click at [248, 208] on div "Rabbi Mary L. Zamore" at bounding box center [450, 207] width 408 height 10
copy p "Rabbi Mary L. Zamore"
click at [439, 266] on div "Phone Number" at bounding box center [450, 274] width 408 height 18
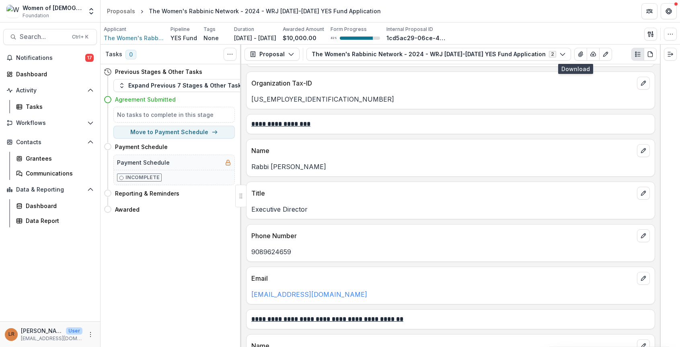
scroll to position [1010, 0]
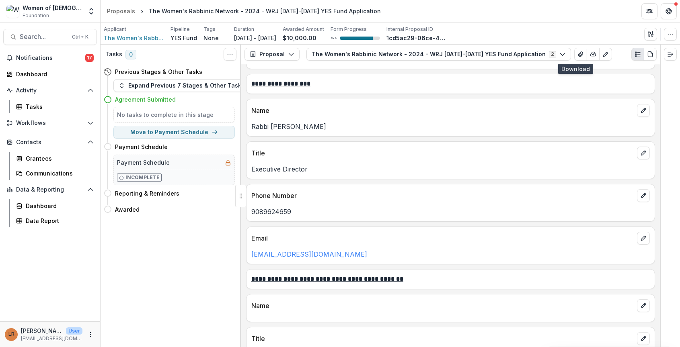
drag, startPoint x: 397, startPoint y: 253, endPoint x: 238, endPoint y: 257, distance: 158.8
click at [238, 257] on div "**********" at bounding box center [389, 196] width 579 height 303
drag, startPoint x: 271, startPoint y: 254, endPoint x: 198, endPoint y: 273, distance: 75.4
click at [198, 273] on div "Tasks 0 Show Cancelled Tasks Previous Stages & Other Tasks Expand Previous 7 St…" at bounding box center [170, 196] width 141 height 303
click at [198, 272] on div "Tasks 0 Show Cancelled Tasks Previous Stages & Other Tasks Expand Previous 7 St…" at bounding box center [170, 196] width 141 height 303
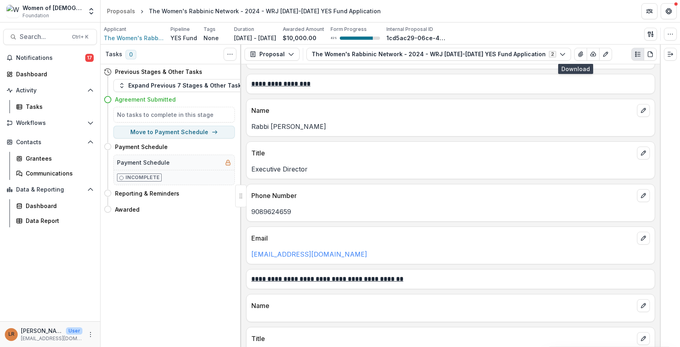
drag, startPoint x: 399, startPoint y: 255, endPoint x: 244, endPoint y: 261, distance: 155.6
click at [244, 261] on div "**********" at bounding box center [450, 205] width 418 height 283
copy link "maryzamore@womensrabbinicnetwork.org"
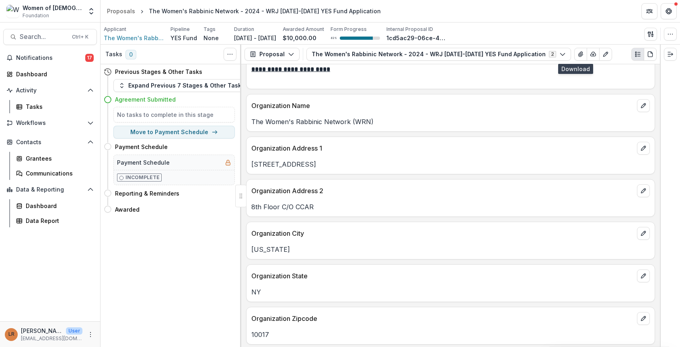
scroll to position [550, 0]
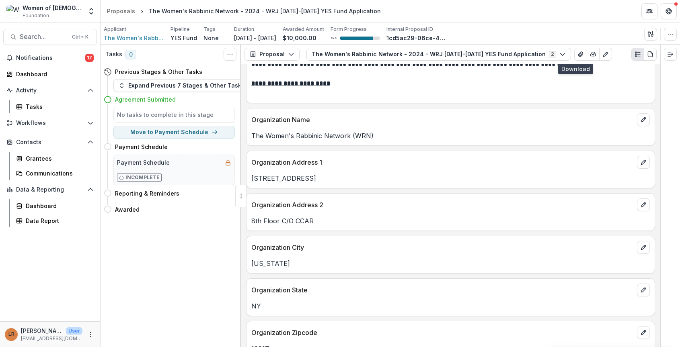
drag, startPoint x: 322, startPoint y: 182, endPoint x: 251, endPoint y: 182, distance: 71.1
click at [251, 182] on div "355 Lexington Ave" at bounding box center [450, 179] width 408 height 10
copy p "355 Lexington Ave"
click at [382, 231] on div "**********" at bounding box center [450, 205] width 418 height 283
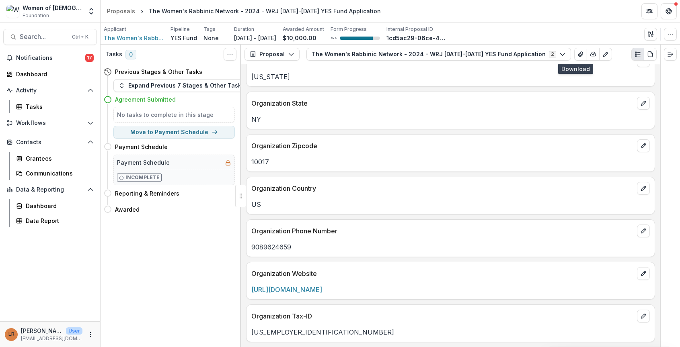
scroll to position [751, 0]
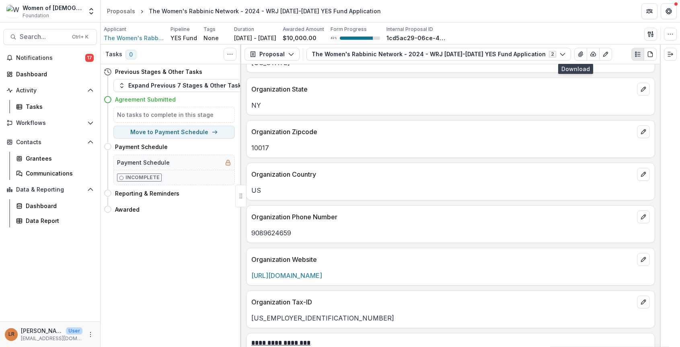
click at [413, 266] on div "https://womensrabbinicnetwork.org/" at bounding box center [450, 273] width 408 height 14
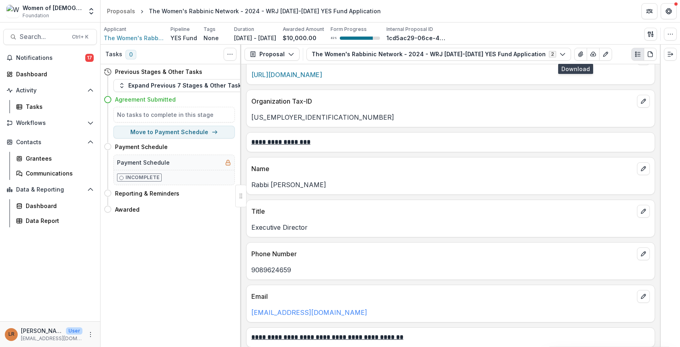
scroll to position [1072, 0]
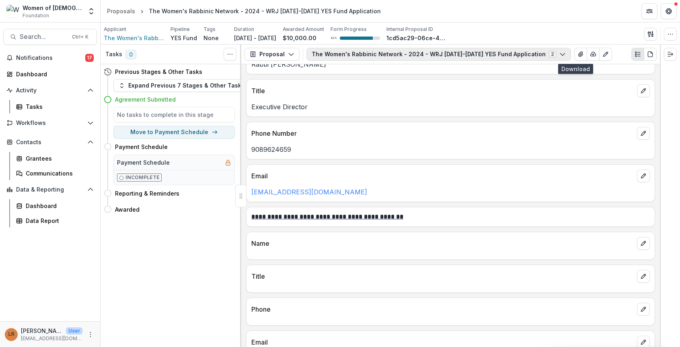
click at [326, 56] on button "The Women's Rabbinic Network - 2024 - WRJ 2025-2026 YES Fund Application 2" at bounding box center [438, 54] width 264 height 13
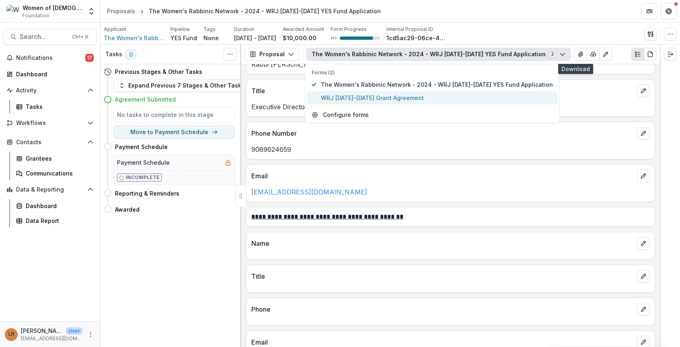
click at [332, 98] on span "WRJ [DATE]-[DATE] Grant Agreement" at bounding box center [437, 98] width 232 height 8
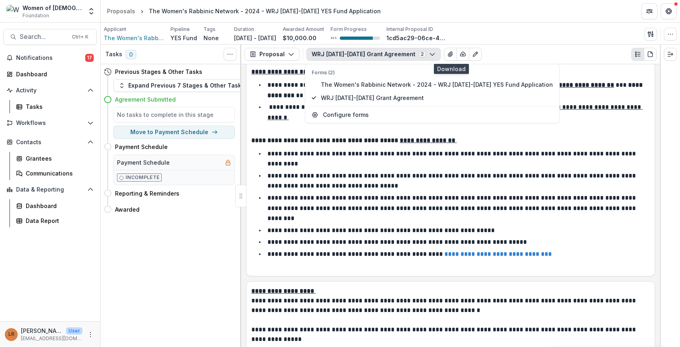
scroll to position [1314, 0]
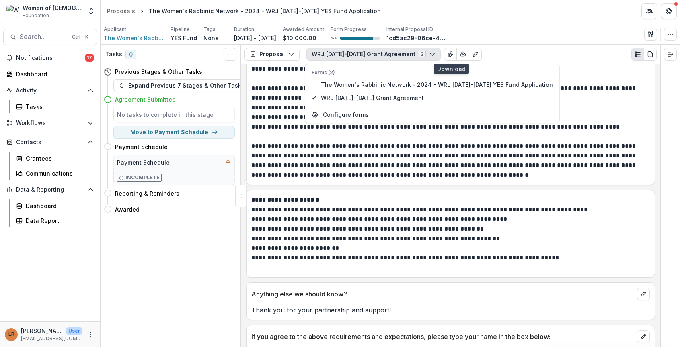
click at [435, 224] on p "**********" at bounding box center [449, 229] width 396 height 10
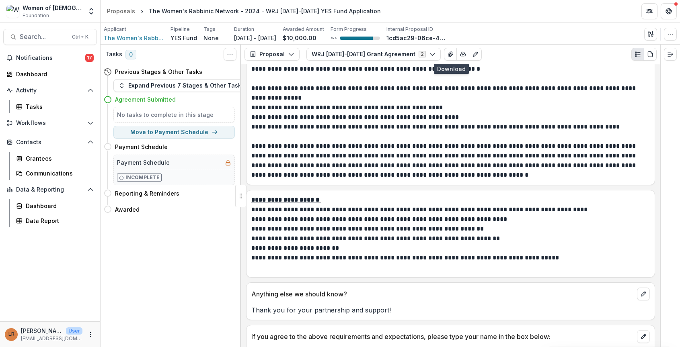
click at [437, 254] on div "**********" at bounding box center [450, 234] width 409 height 88
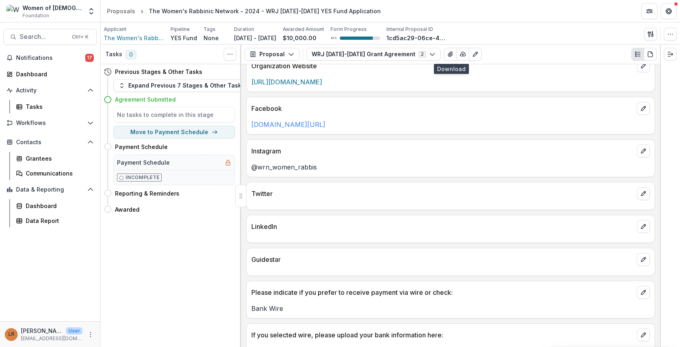
scroll to position [349, 0]
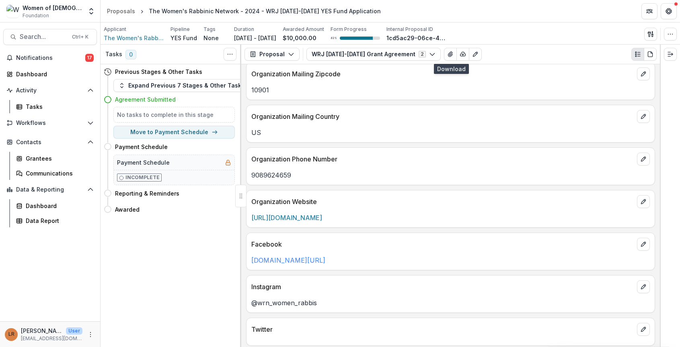
click at [449, 127] on div "US" at bounding box center [450, 130] width 408 height 14
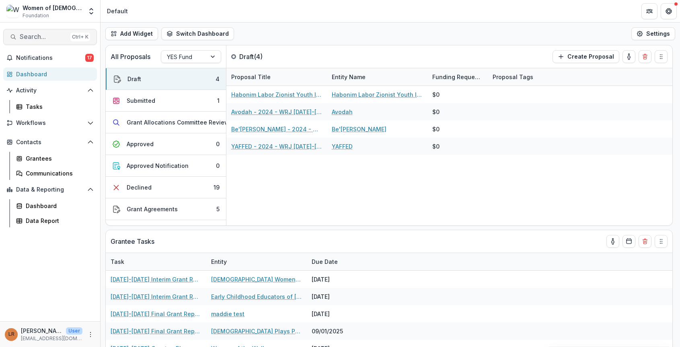
click at [51, 37] on span "Search..." at bounding box center [43, 37] width 47 height 8
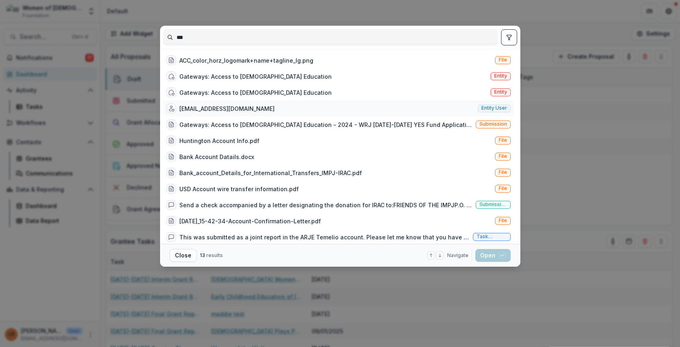
type input "***"
click at [188, 107] on div "rroth@accantors.org" at bounding box center [226, 108] width 95 height 8
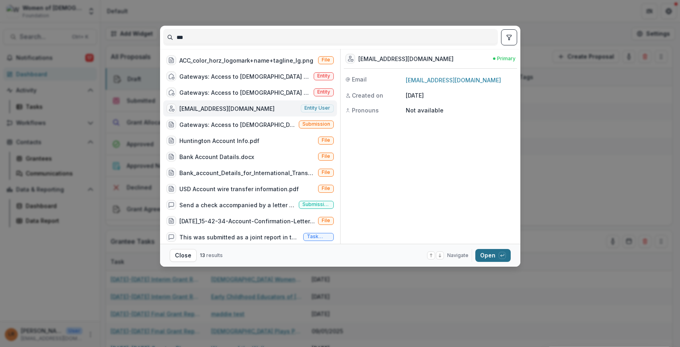
click at [488, 256] on button "Open with enter key" at bounding box center [492, 255] width 35 height 13
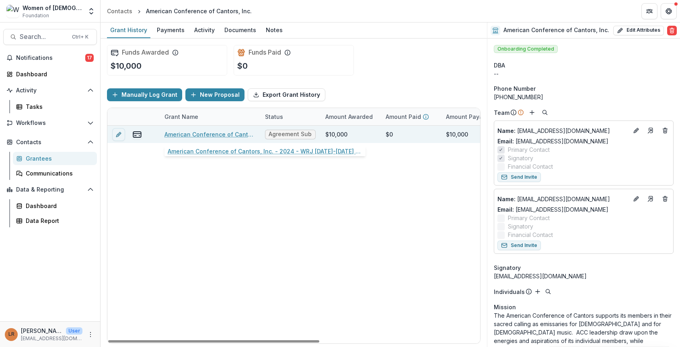
click at [200, 136] on link "American Conference of Cantors, Inc. - 2024 - WRJ 2025-2026 YES Fund Application" at bounding box center [209, 134] width 91 height 8
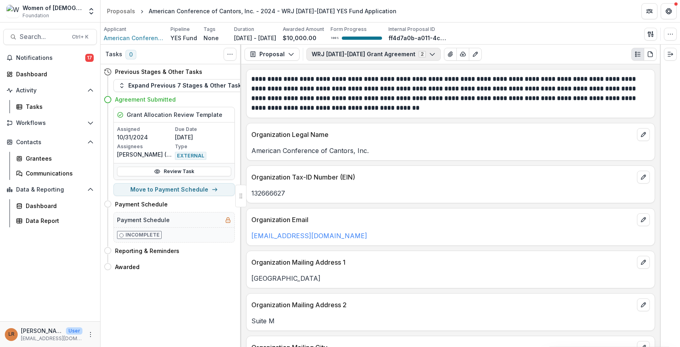
click at [335, 53] on button "WRJ 2025-2026 Grant Agreement 2" at bounding box center [373, 54] width 134 height 13
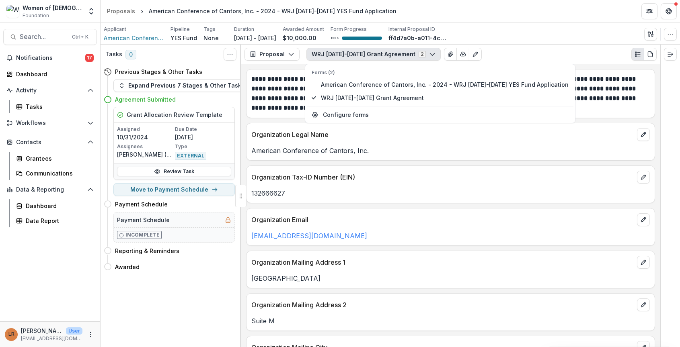
click at [335, 53] on button "WRJ 2025-2026 Grant Agreement 2" at bounding box center [373, 54] width 134 height 13
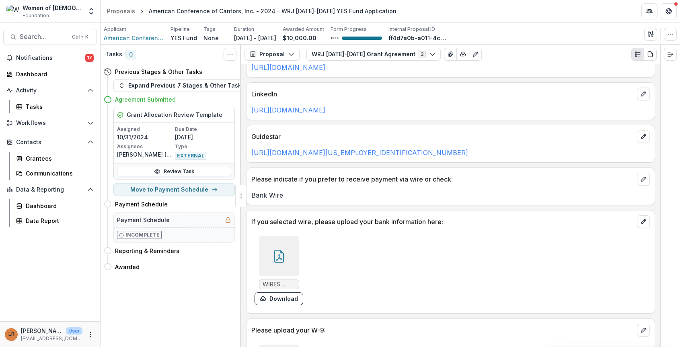
scroll to position [683, 0]
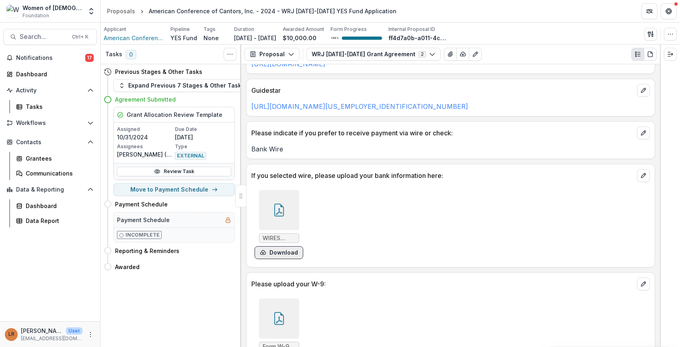
click at [286, 255] on button "Download" at bounding box center [278, 252] width 49 height 13
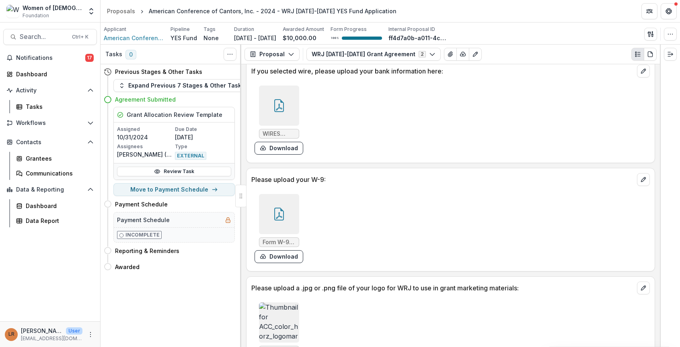
scroll to position [804, 0]
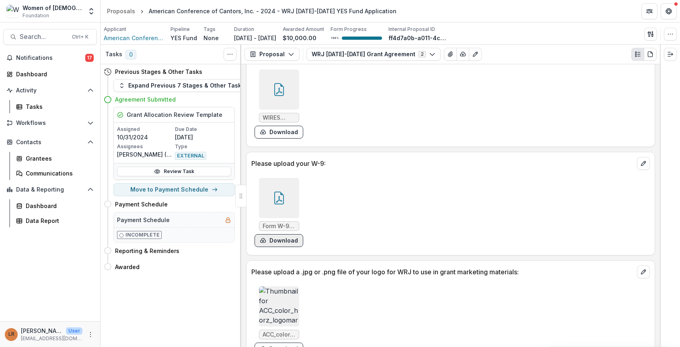
click at [271, 242] on button "Download" at bounding box center [278, 240] width 49 height 13
click at [348, 56] on button "WRJ [DATE]-[DATE] Grant Agreement 2" at bounding box center [373, 54] width 134 height 13
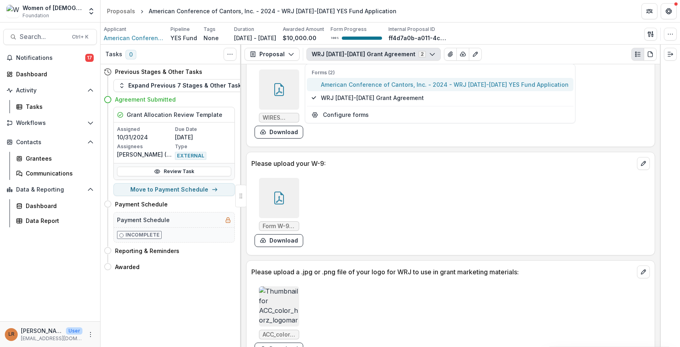
click at [346, 82] on span "American Conference of Cantors, Inc. - 2024 - WRJ 2025-2026 YES Fund Application" at bounding box center [445, 84] width 248 height 8
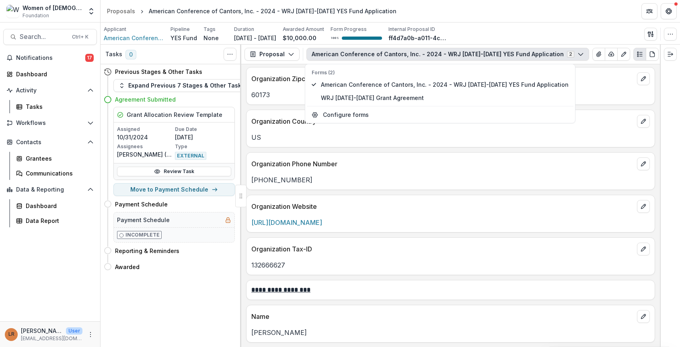
scroll to position [1381, 0]
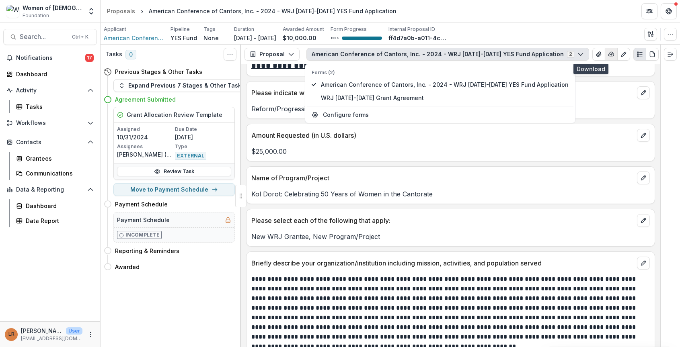
click at [608, 54] on icon "button" at bounding box center [611, 54] width 6 height 6
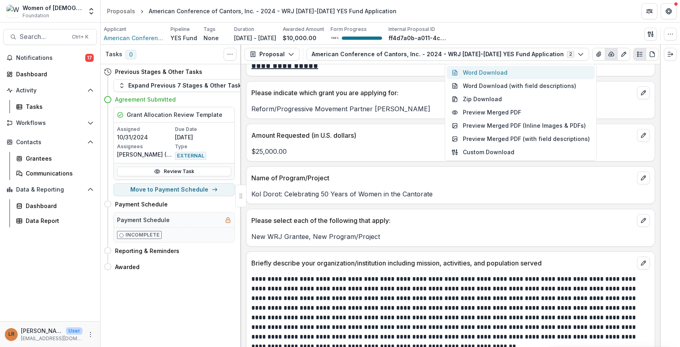
click at [506, 73] on button "Word Download" at bounding box center [520, 72] width 148 height 13
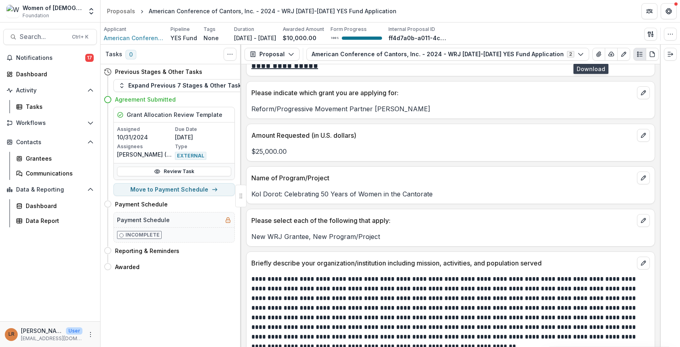
click at [410, 80] on div "**********" at bounding box center [450, 205] width 418 height 283
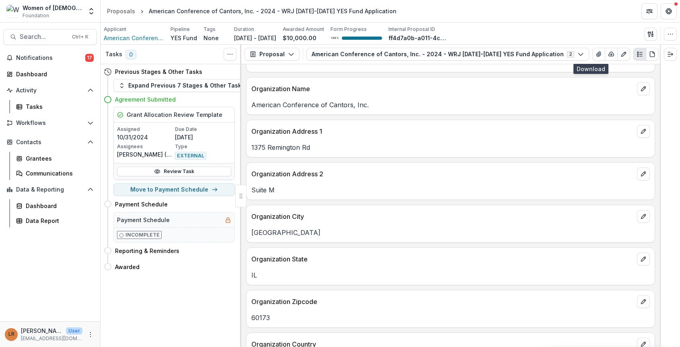
scroll to position [578, 0]
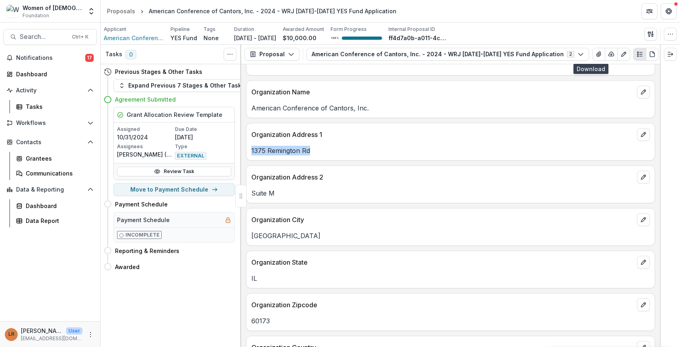
drag, startPoint x: 252, startPoint y: 152, endPoint x: 316, endPoint y: 159, distance: 64.7
click at [316, 159] on div "Organization Address 1 1375 Remington Rd" at bounding box center [450, 142] width 409 height 38
copy p "1375 Remington Rd"
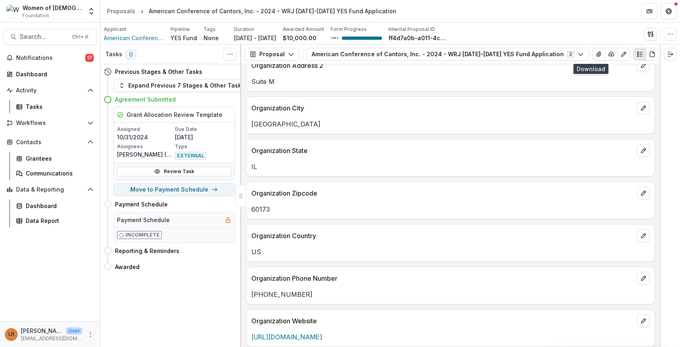
scroll to position [698, 0]
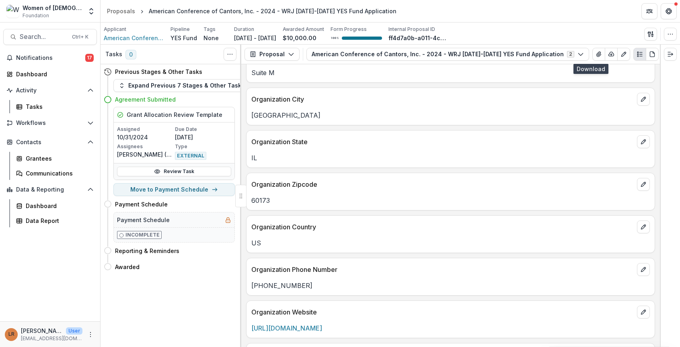
click at [452, 13] on header "Proposals American Conference of Cantors, Inc. - 2024 - WRJ 2025-2026 YES Fund …" at bounding box center [389, 11] width 579 height 22
click at [54, 37] on span "Search..." at bounding box center [43, 37] width 47 height 8
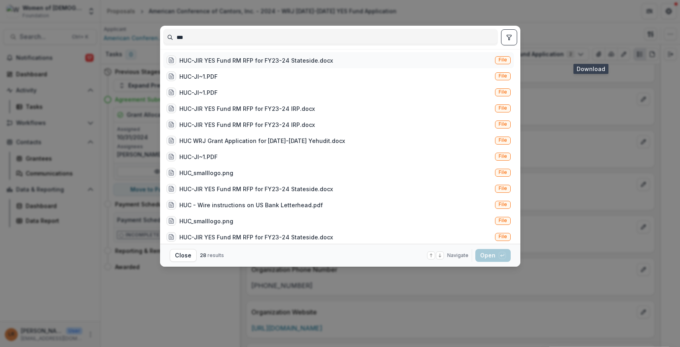
type input "***"
click at [220, 64] on div "HUC-JIR YES Fund RM RFP for FY23-24 Stateside.docx" at bounding box center [256, 60] width 154 height 8
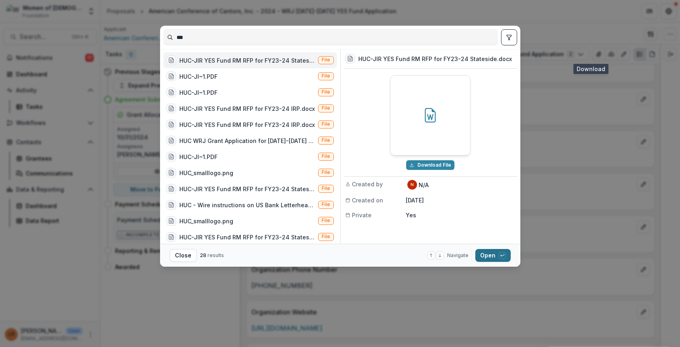
click at [484, 257] on button "Open with enter key" at bounding box center [492, 255] width 35 height 13
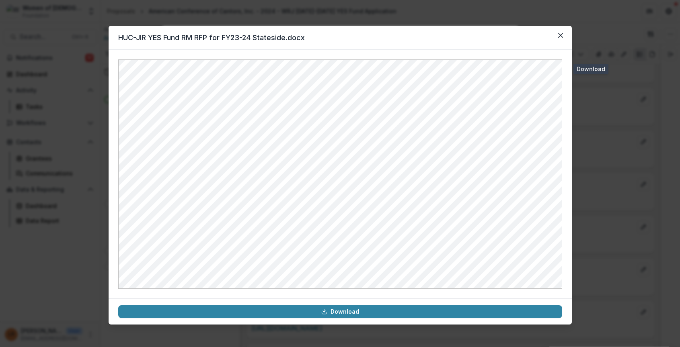
drag, startPoint x: 561, startPoint y: 33, endPoint x: 551, endPoint y: 33, distance: 10.4
click at [561, 33] on icon "Close" at bounding box center [560, 35] width 5 height 5
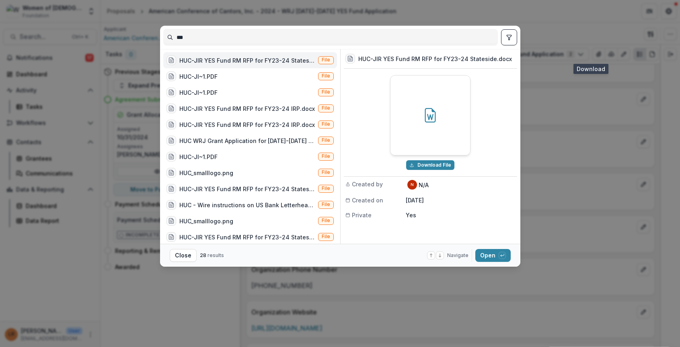
click at [214, 62] on div "HUC-JIR YES Fund RM RFP for FY23-24 Stateside.docx" at bounding box center [246, 60] width 135 height 8
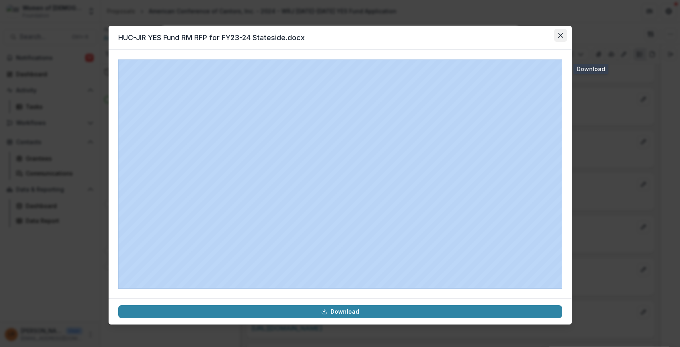
click at [559, 33] on icon "Close" at bounding box center [560, 35] width 5 height 5
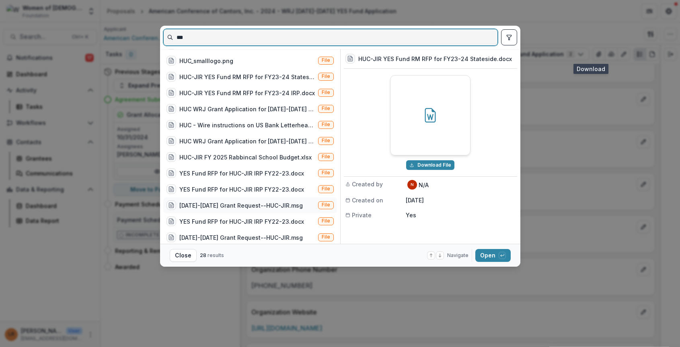
scroll to position [161, 0]
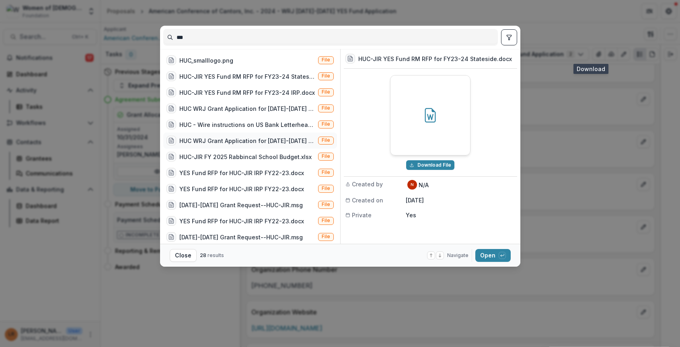
click at [250, 139] on div "HUC WRJ Grant Application for 2024-2025 Yehudit.docx" at bounding box center [246, 141] width 135 height 8
click at [485, 252] on button "Open with enter key" at bounding box center [492, 255] width 35 height 13
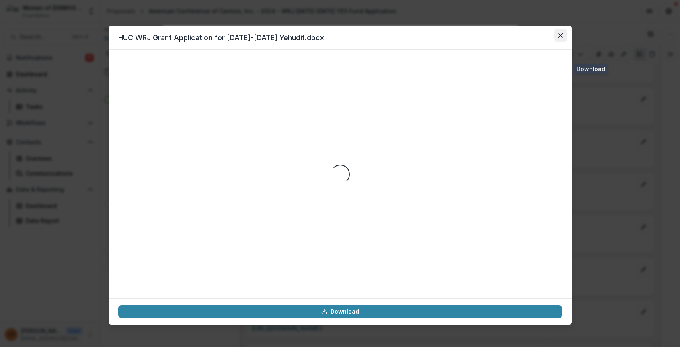
click at [558, 33] on icon "Close" at bounding box center [559, 35] width 5 height 5
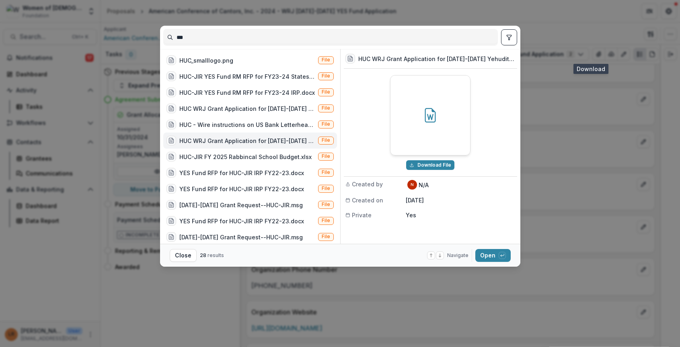
click at [39, 35] on div "*** HUC-JIR YES Fund RM RFP for FY23-24 Stateside.docx File HUC-JI~1.PDF File H…" at bounding box center [340, 173] width 680 height 347
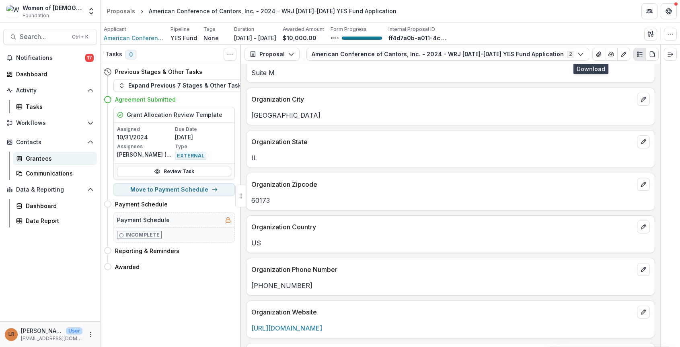
drag, startPoint x: 34, startPoint y: 158, endPoint x: 41, endPoint y: 158, distance: 7.2
click at [34, 158] on div "Grantees" at bounding box center [58, 158] width 65 height 8
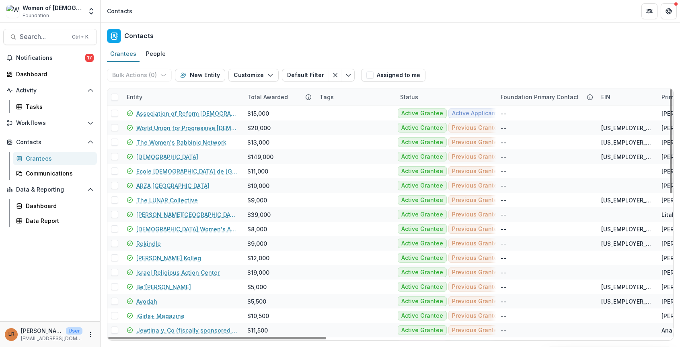
click at [445, 39] on div "Contacts" at bounding box center [389, 35] width 579 height 24
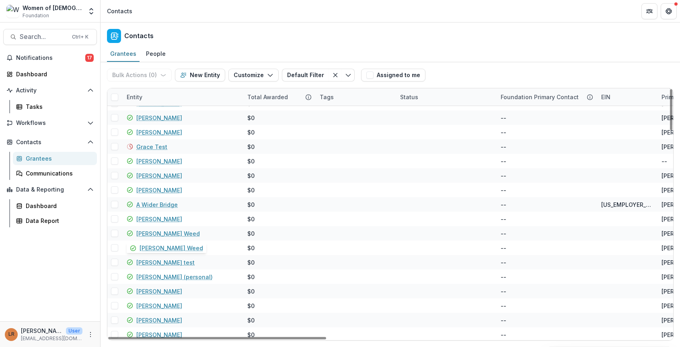
scroll to position [1256, 0]
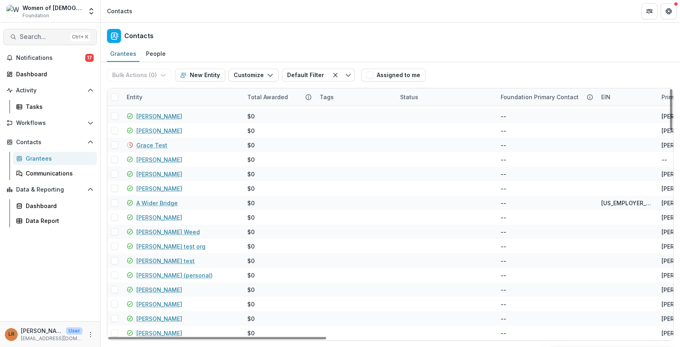
click at [29, 37] on span "Search..." at bounding box center [43, 37] width 47 height 8
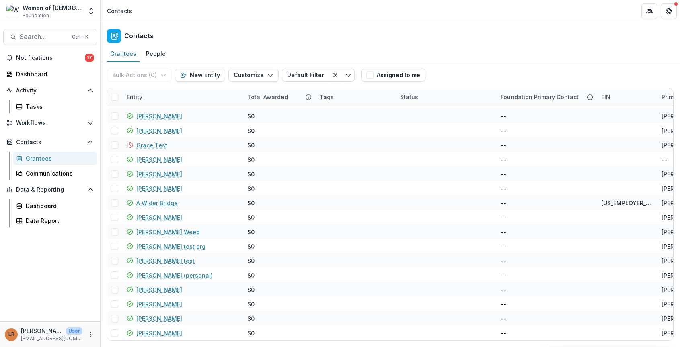
scroll to position [161, 0]
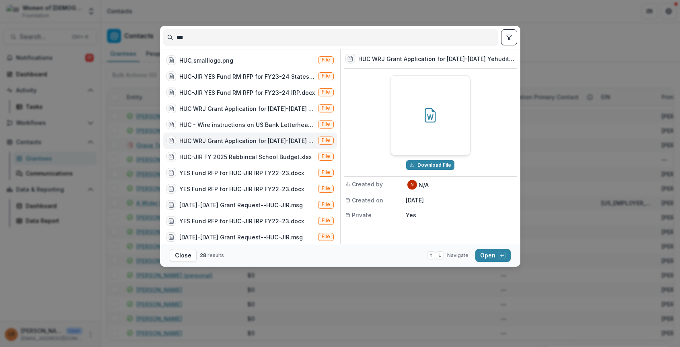
drag, startPoint x: 204, startPoint y: 38, endPoint x: 182, endPoint y: 39, distance: 22.5
click at [182, 39] on input "***" at bounding box center [331, 37] width 334 height 13
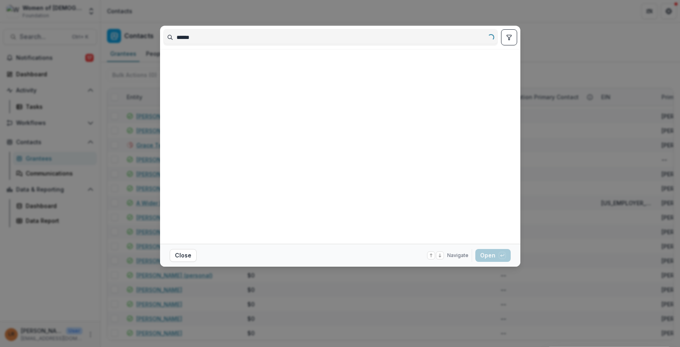
scroll to position [0, 0]
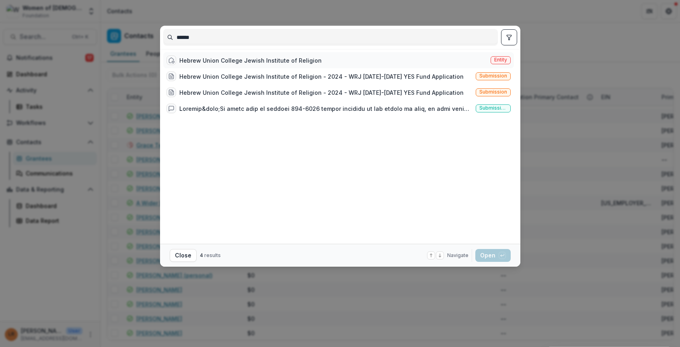
type input "******"
click at [219, 62] on div "Hebrew Union College Jewish Institute of Religion" at bounding box center [250, 60] width 142 height 8
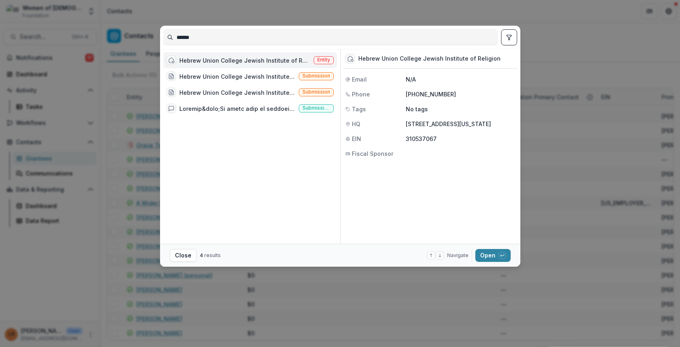
click at [219, 62] on div "Hebrew Union College Jewish Institute of Religion" at bounding box center [244, 60] width 131 height 8
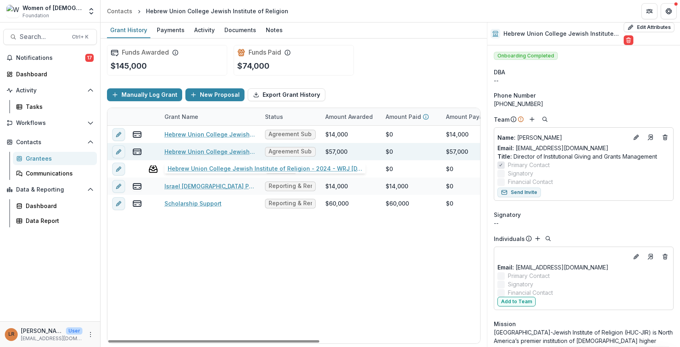
click at [215, 151] on link "Hebrew Union College Jewish Institute of Religion - 2024 - WRJ 2025-2026 YES Fu…" at bounding box center [209, 151] width 91 height 8
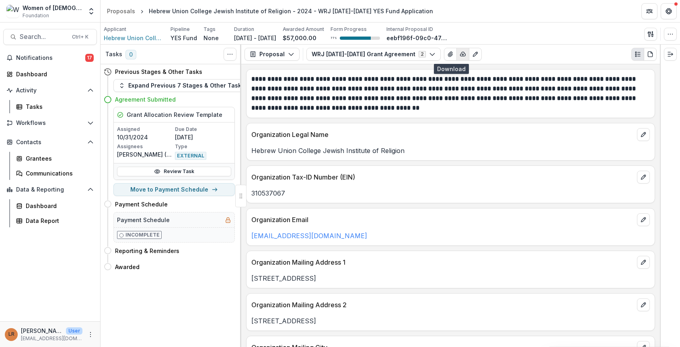
click at [459, 55] on icon "button" at bounding box center [462, 54] width 6 height 6
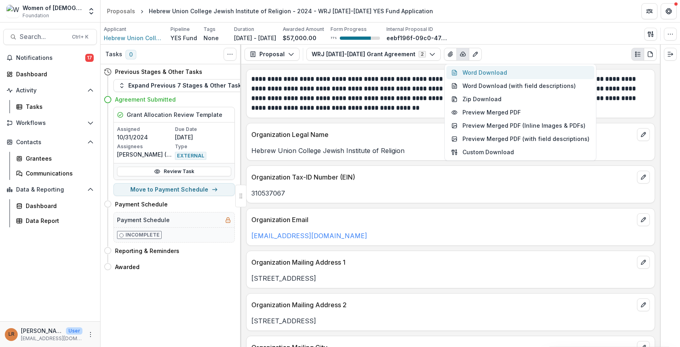
click at [459, 71] on button "Word Download" at bounding box center [520, 72] width 148 height 13
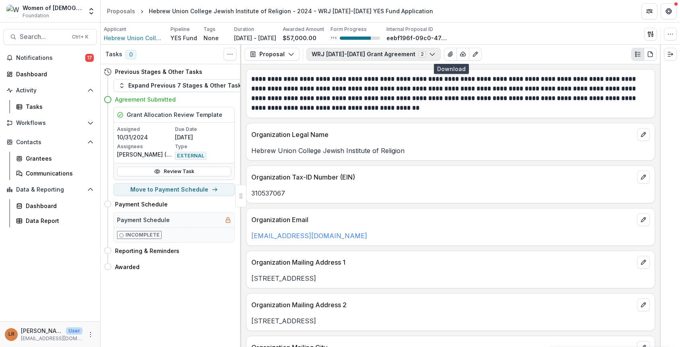
click at [340, 54] on button "WRJ [DATE]-[DATE] Grant Agreement 2" at bounding box center [373, 54] width 134 height 13
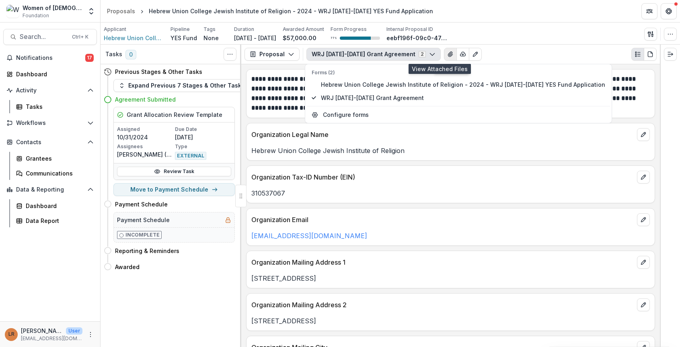
click at [447, 55] on icon "View Attached Files" at bounding box center [450, 54] width 6 height 6
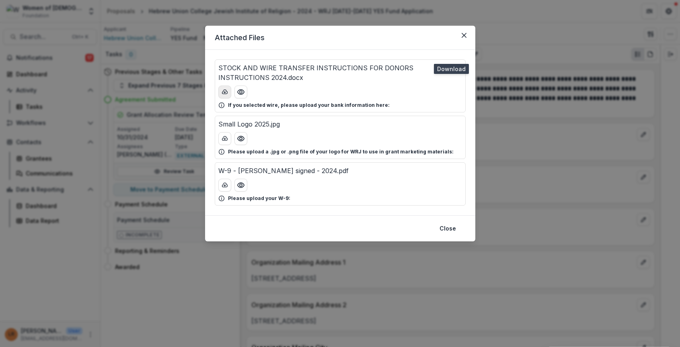
click at [225, 94] on icon "download-button" at bounding box center [224, 92] width 5 height 4
click at [223, 186] on icon "download-button" at bounding box center [224, 185] width 6 height 6
click at [465, 37] on button "Close" at bounding box center [463, 35] width 13 height 13
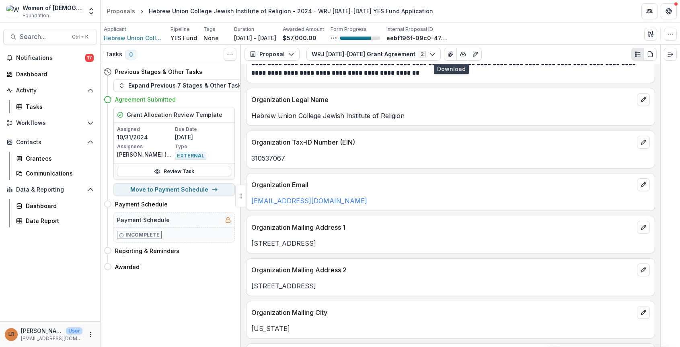
scroll to position [80, 0]
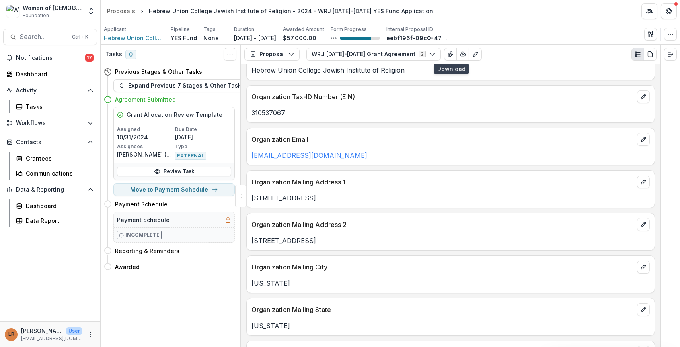
drag, startPoint x: 325, startPoint y: 200, endPoint x: 248, endPoint y: 200, distance: 76.4
click at [248, 200] on div "1 West Fourth Street" at bounding box center [450, 198] width 408 height 10
copy p "1 West Fourth Street"
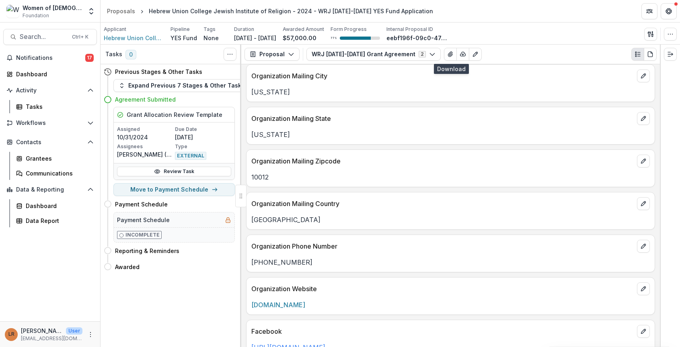
scroll to position [281, 0]
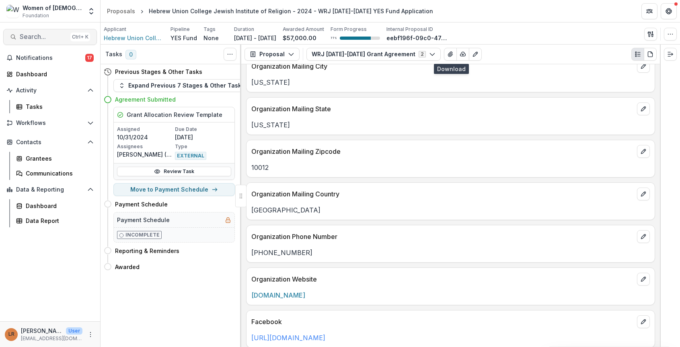
click at [52, 35] on span "Search..." at bounding box center [43, 37] width 47 height 8
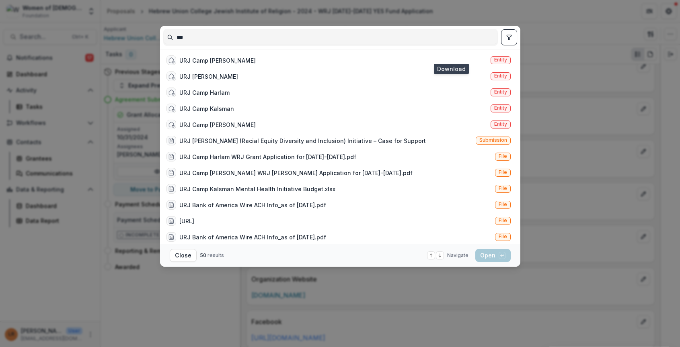
drag, startPoint x: 189, startPoint y: 38, endPoint x: 179, endPoint y: 37, distance: 10.1
click at [179, 37] on input "***" at bounding box center [331, 37] width 334 height 13
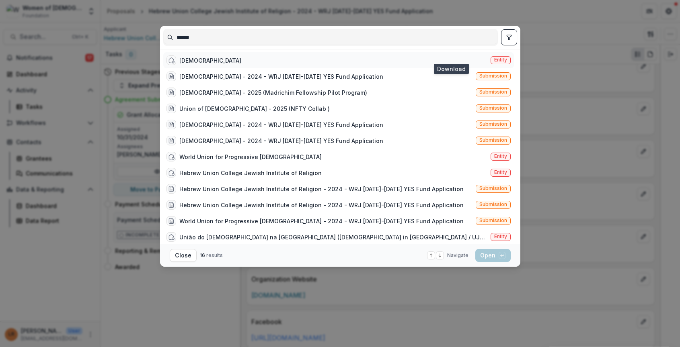
type input "*****"
click at [198, 61] on div "Union of Reform Judaism" at bounding box center [210, 60] width 62 height 8
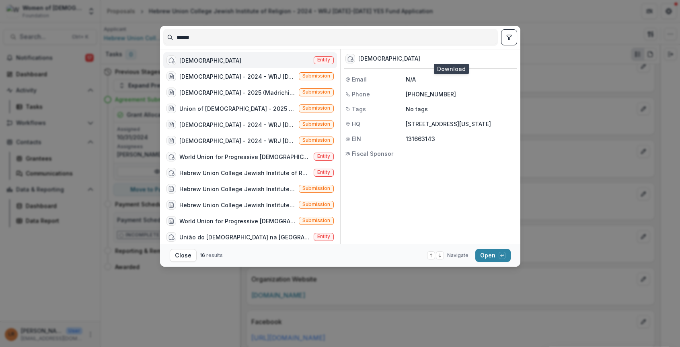
click at [198, 61] on div "Union of Reform Judaism" at bounding box center [210, 60] width 62 height 8
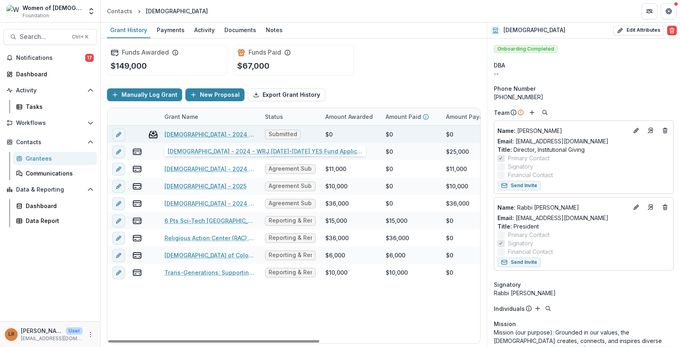
click at [190, 132] on link "Union of Reform Judaism - 2024 - WRJ 2025-2026 YES Fund Application" at bounding box center [209, 134] width 91 height 8
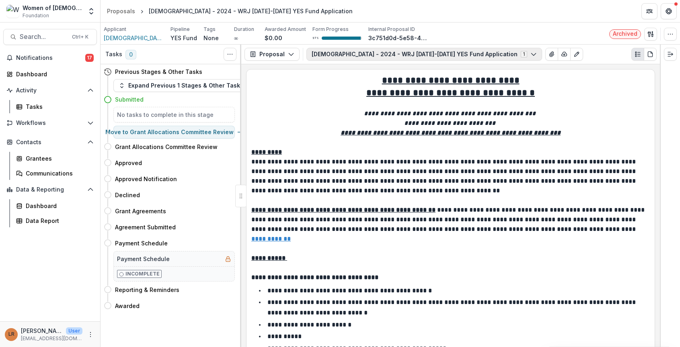
click at [334, 51] on button "Union of Reform Judaism - 2024 - WRJ 2025-2026 YES Fund Application 1" at bounding box center [424, 54] width 236 height 13
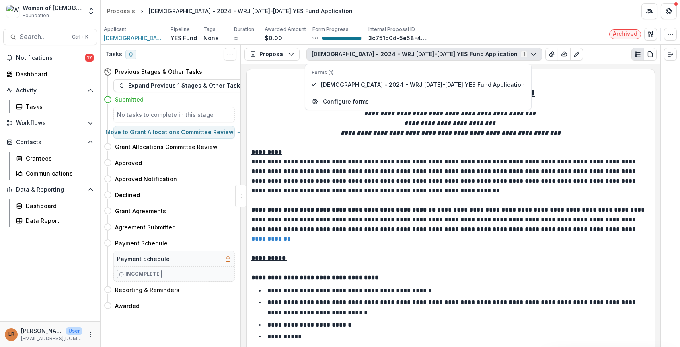
click at [332, 50] on button "Union of Reform Judaism - 2024 - WRJ 2025-2026 YES Fund Application 1" at bounding box center [424, 54] width 236 height 13
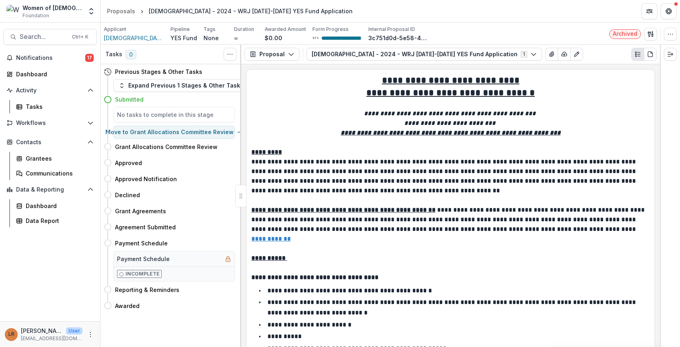
click at [353, 149] on p "*********" at bounding box center [450, 152] width 398 height 10
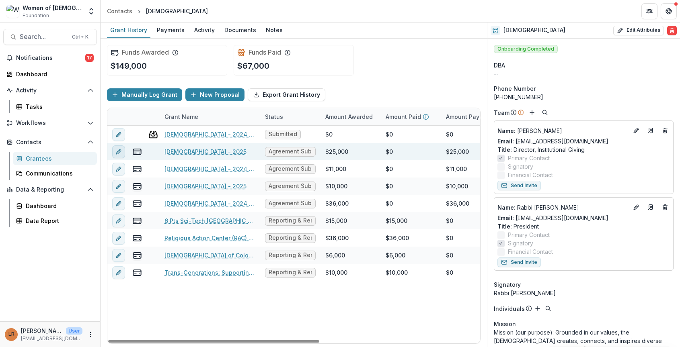
click at [119, 156] on button "edit" at bounding box center [118, 151] width 13 height 13
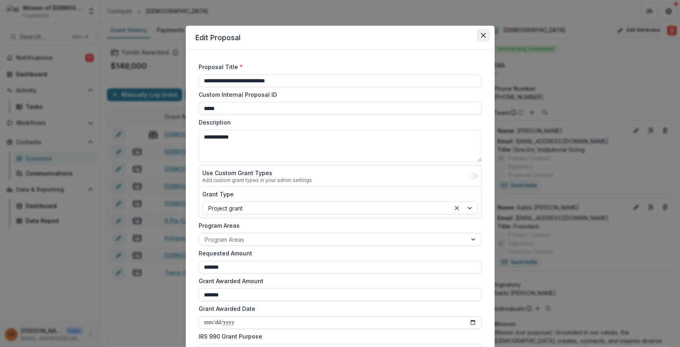
click at [482, 34] on icon "Close" at bounding box center [483, 35] width 5 height 5
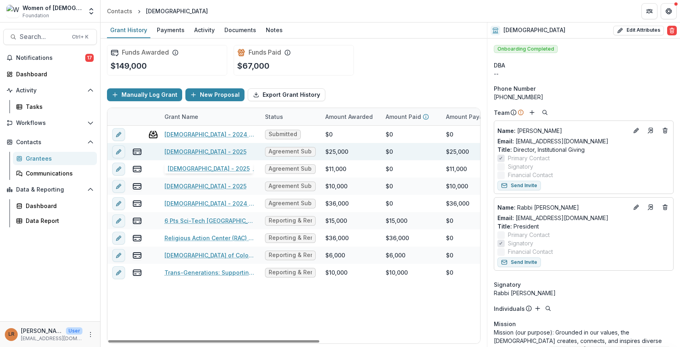
click at [176, 152] on link "Union of Reform Judaism - 2025" at bounding box center [205, 151] width 82 height 8
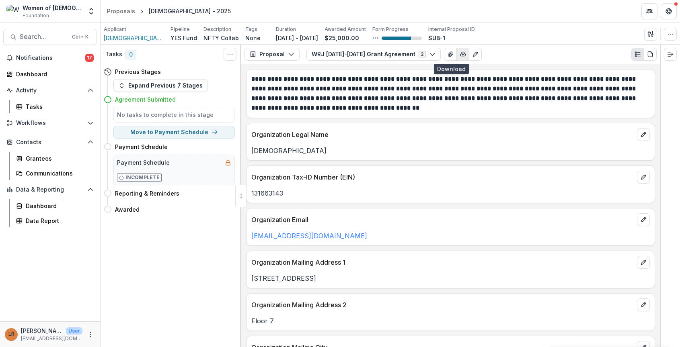
click at [460, 56] on icon "button" at bounding box center [462, 54] width 5 height 4
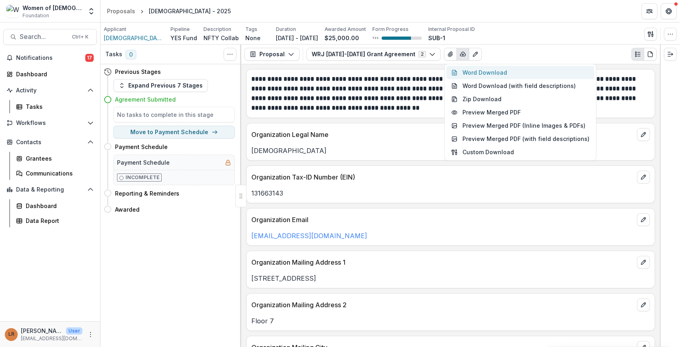
click at [461, 74] on button "Word Download" at bounding box center [520, 72] width 148 height 13
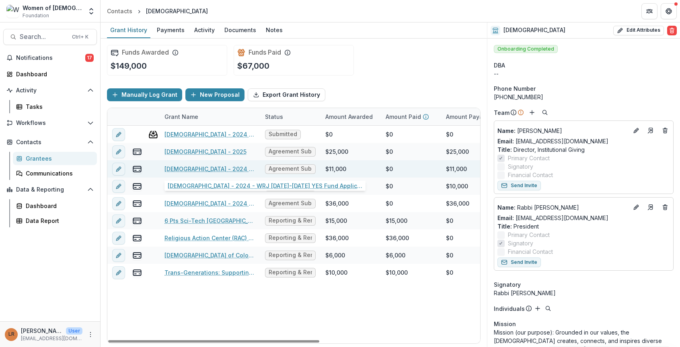
click at [198, 169] on link "Union of Reform Judaism - 2024 - WRJ 2025-2026 YES Fund Application" at bounding box center [209, 169] width 91 height 8
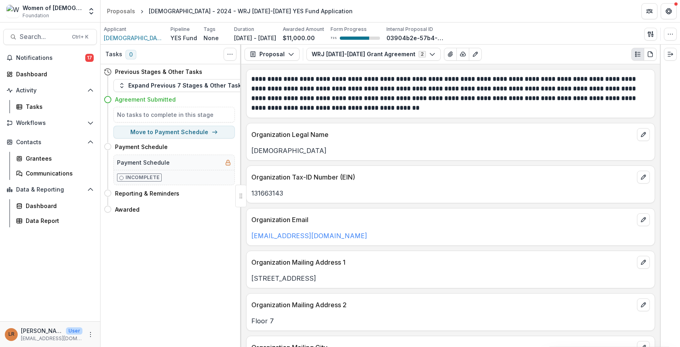
click at [494, 24] on div "Applicant Union of Reform Judaism Pipeline YES Fund Tags None All tags Duration…" at bounding box center [389, 34] width 579 height 22
click at [462, 55] on polyline "button" at bounding box center [463, 55] width 2 height 1
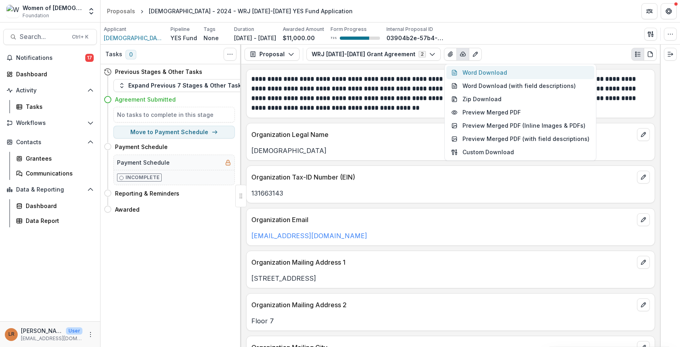
click at [476, 71] on button "Word Download" at bounding box center [520, 72] width 148 height 13
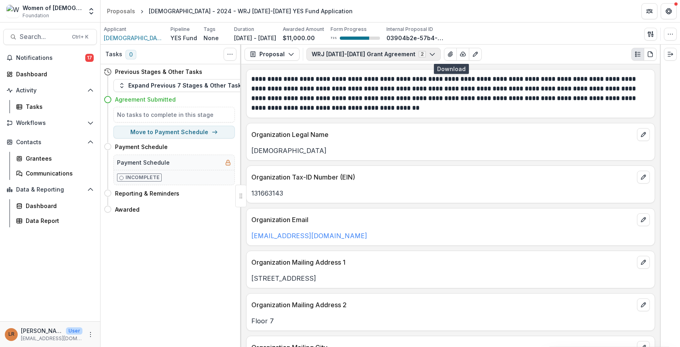
click at [388, 56] on button "WRJ [DATE]-[DATE] Grant Agreement 2" at bounding box center [373, 54] width 134 height 13
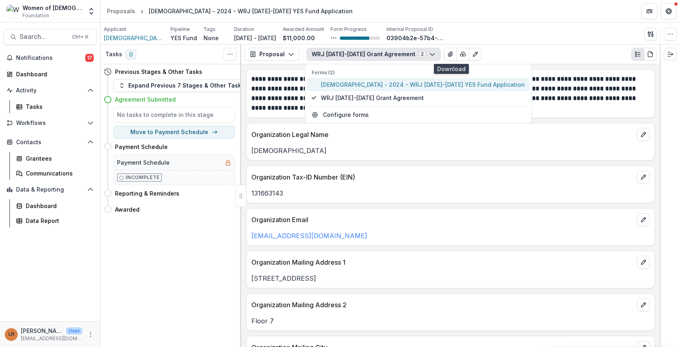
click at [366, 84] on span "Union of Reform Judaism - 2024 - WRJ 2025-2026 YES Fund Application" at bounding box center [423, 84] width 204 height 8
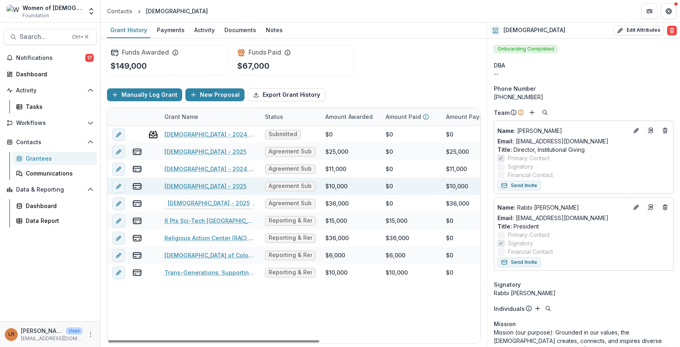
click at [179, 188] on link "Union of Reform Judaism - 2025" at bounding box center [205, 186] width 82 height 8
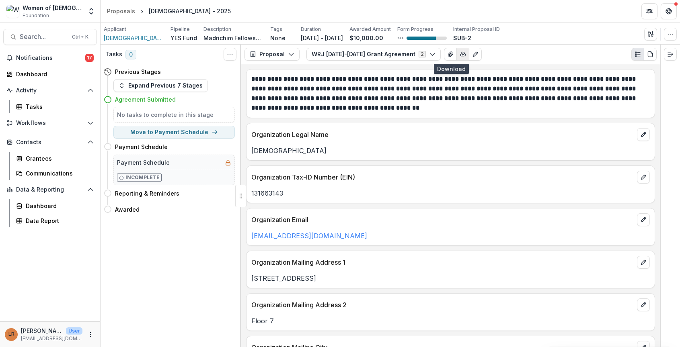
click at [459, 53] on icon "button" at bounding box center [462, 54] width 6 height 6
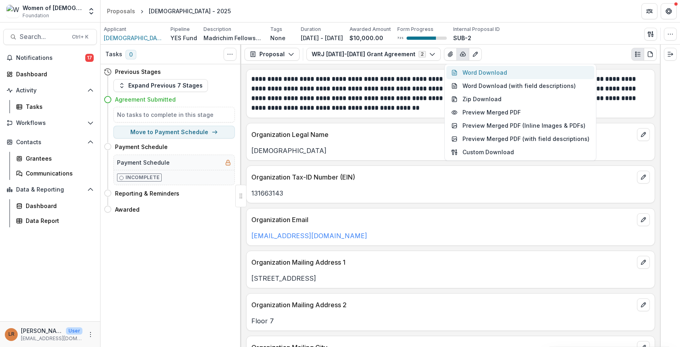
click at [503, 70] on button "Word Download" at bounding box center [520, 72] width 148 height 13
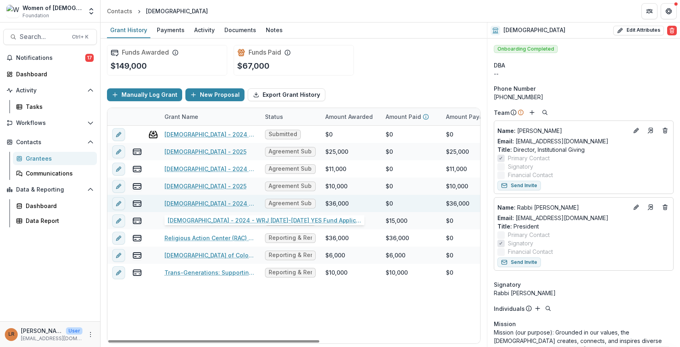
click at [213, 203] on link "Union of Reform Judaism - 2024 - WRJ 2025-2026 YES Fund Application" at bounding box center [209, 203] width 91 height 8
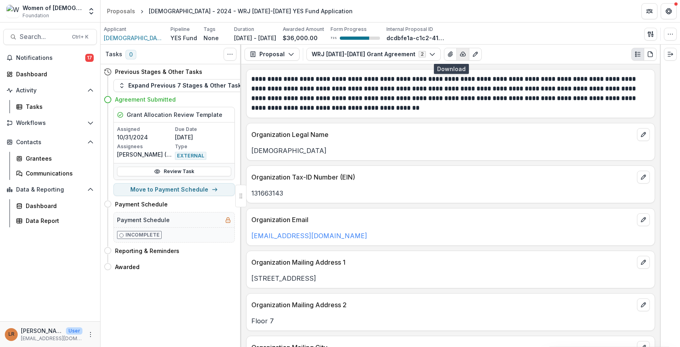
click at [459, 55] on icon "button" at bounding box center [462, 54] width 6 height 6
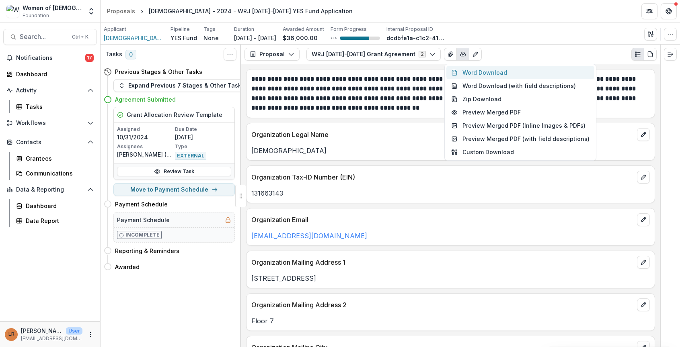
click at [461, 72] on button "Word Download" at bounding box center [520, 72] width 148 height 13
